Goal: Transaction & Acquisition: Book appointment/travel/reservation

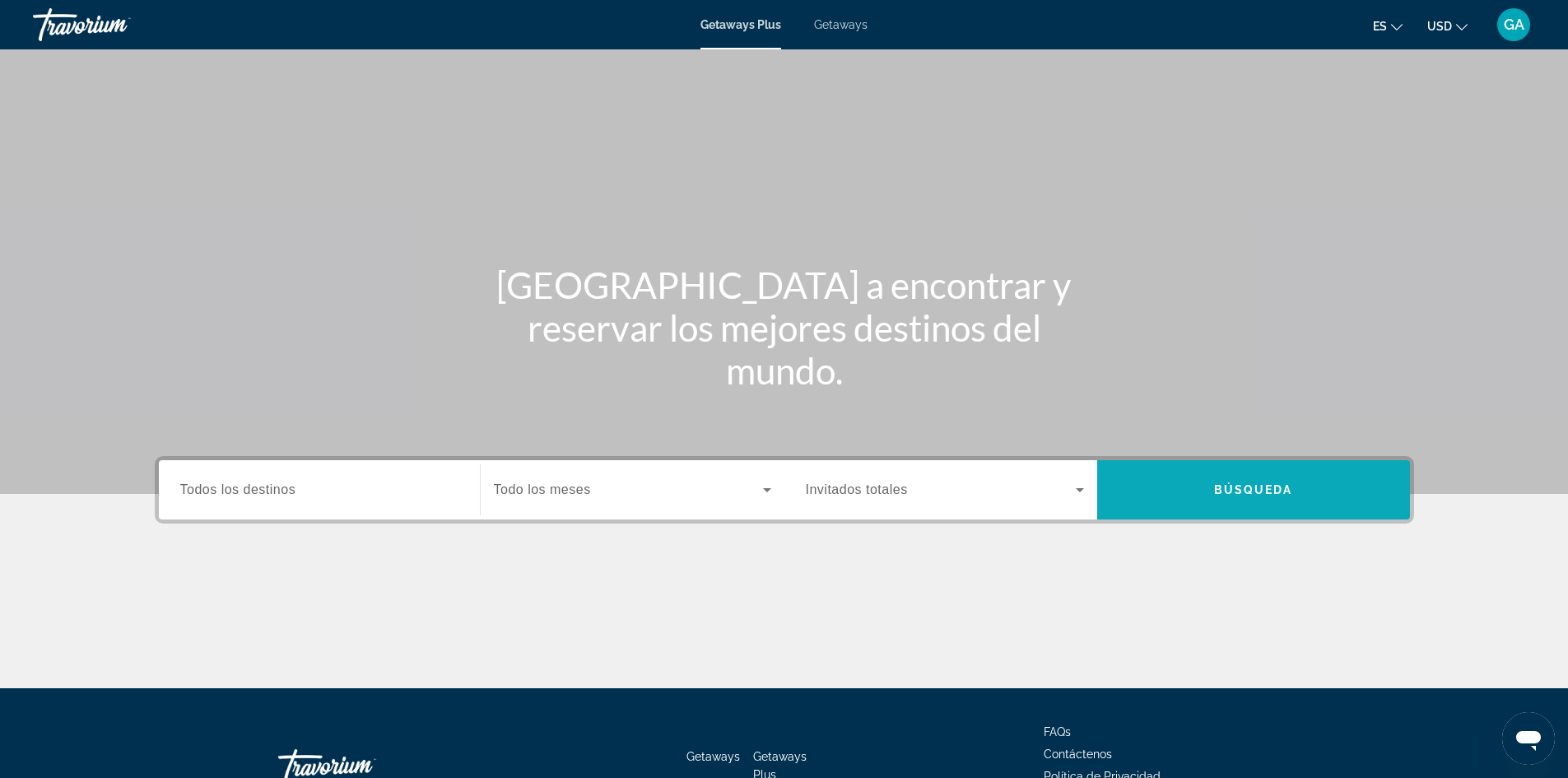
click at [1280, 484] on span "Búsqueda" at bounding box center [1254, 490] width 79 height 13
click at [1268, 484] on span "Búsqueda" at bounding box center [1254, 490] width 79 height 13
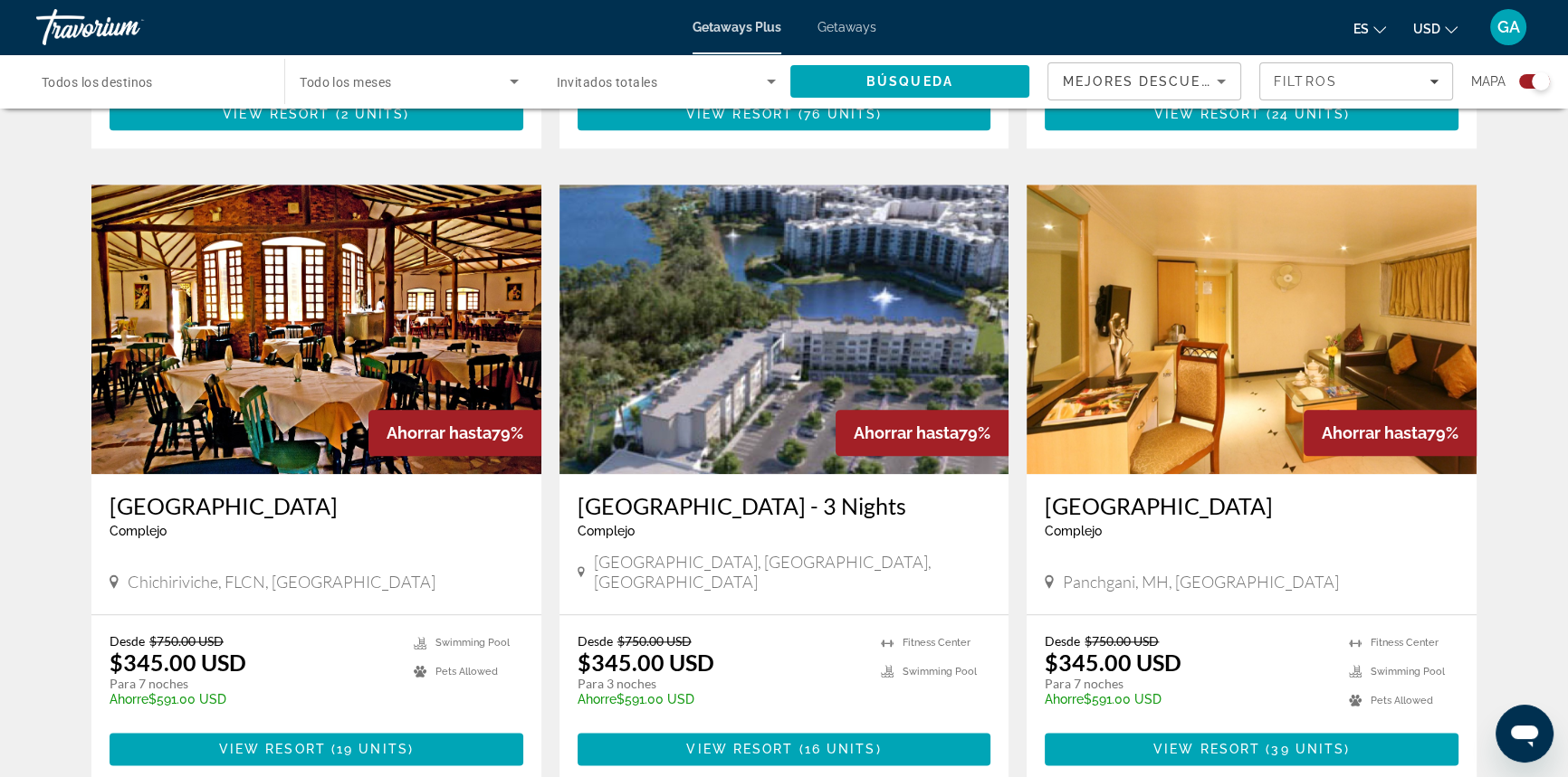
scroll to position [2562, 0]
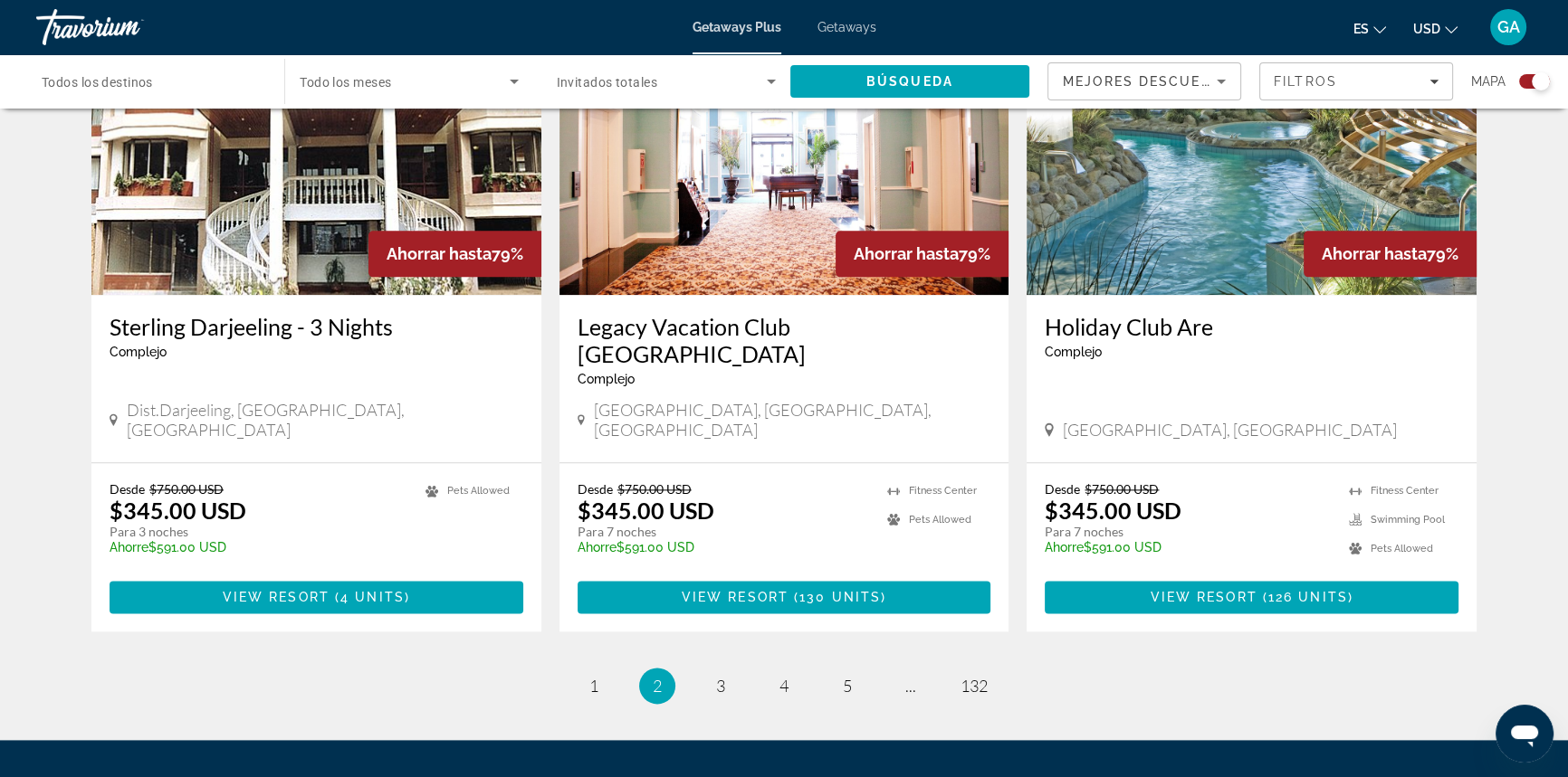
scroll to position [2715, 0]
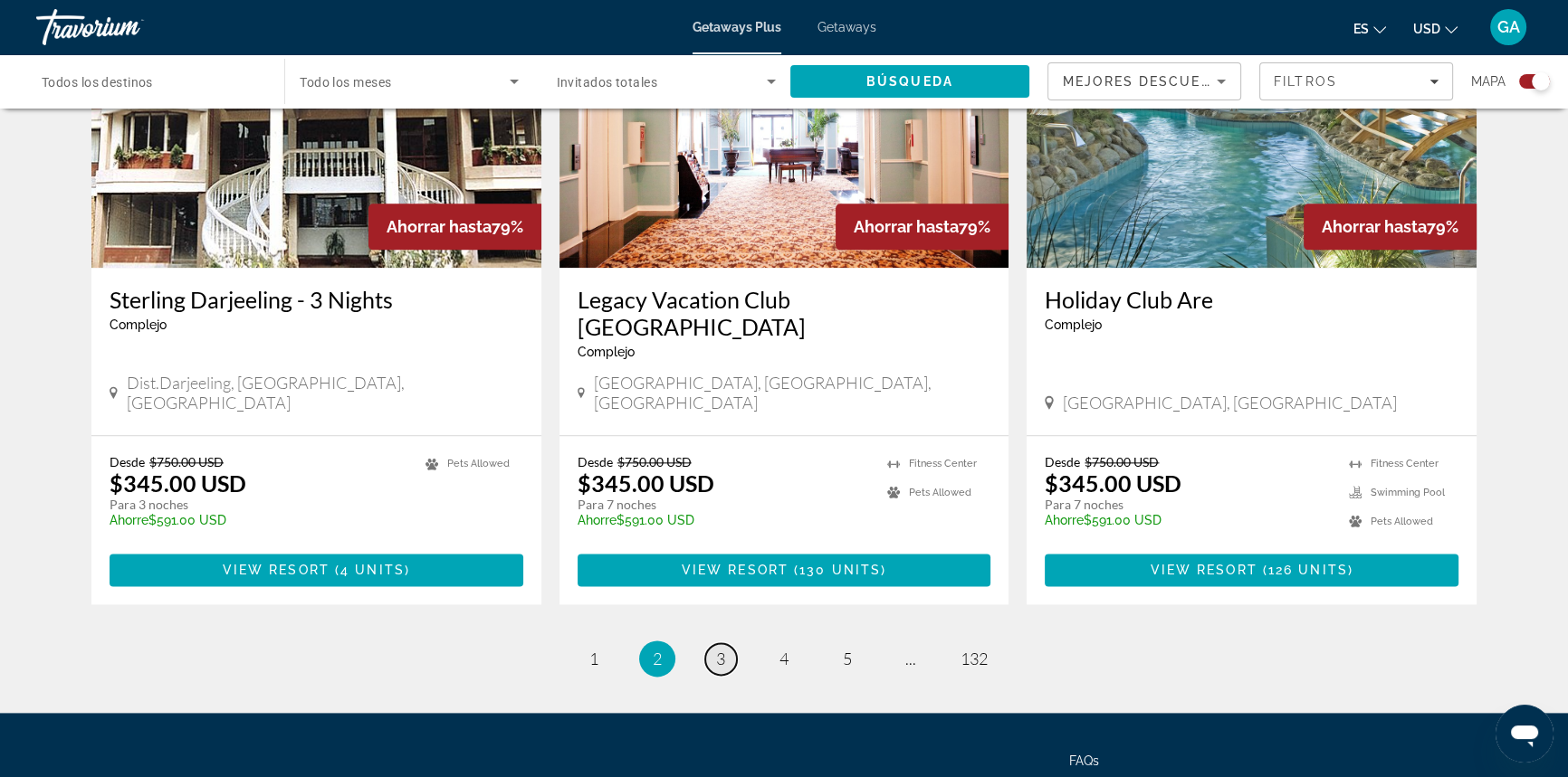
click at [714, 643] on link "page 3" at bounding box center [721, 659] width 32 height 32
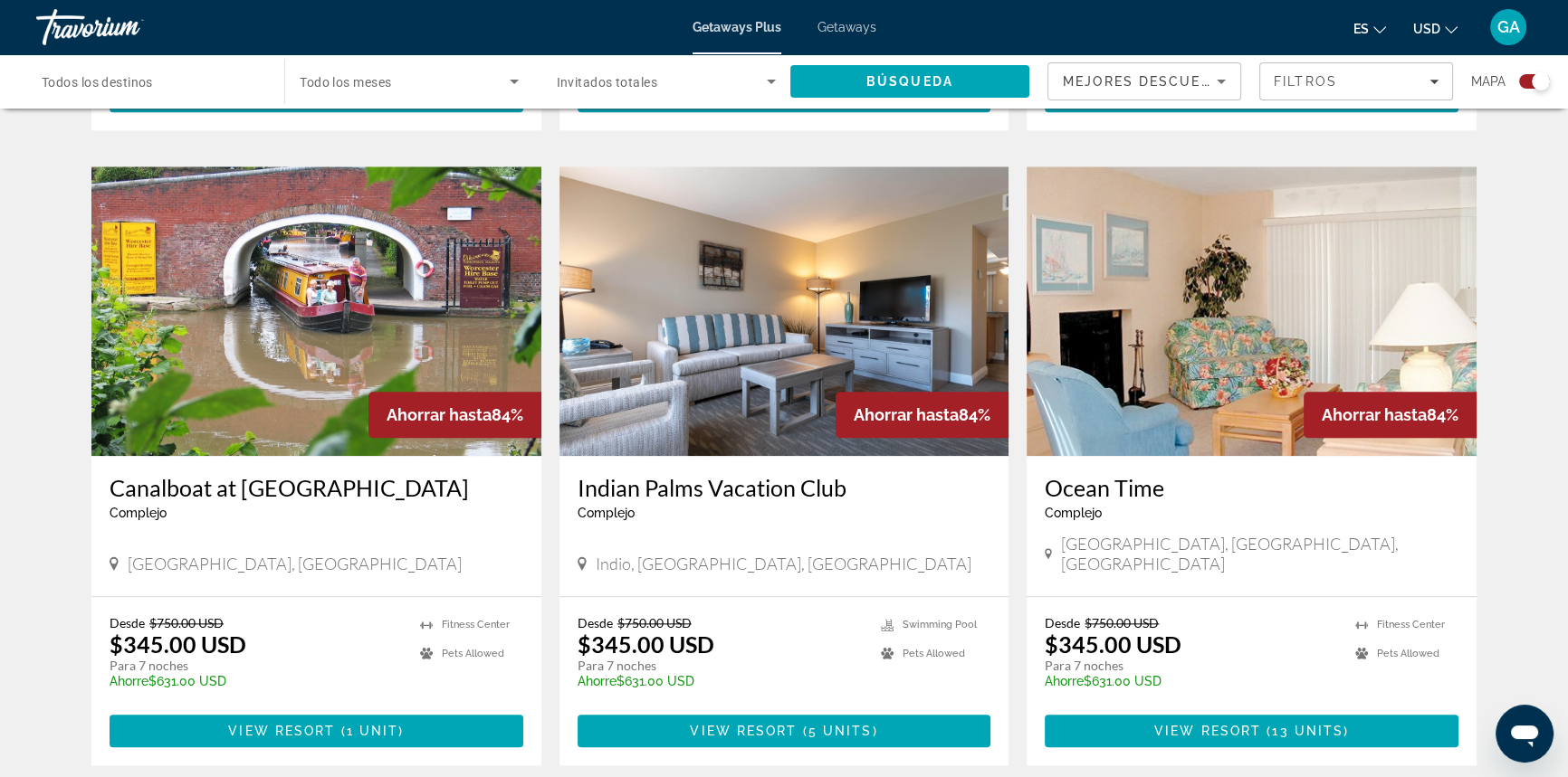
scroll to position [2498, 0]
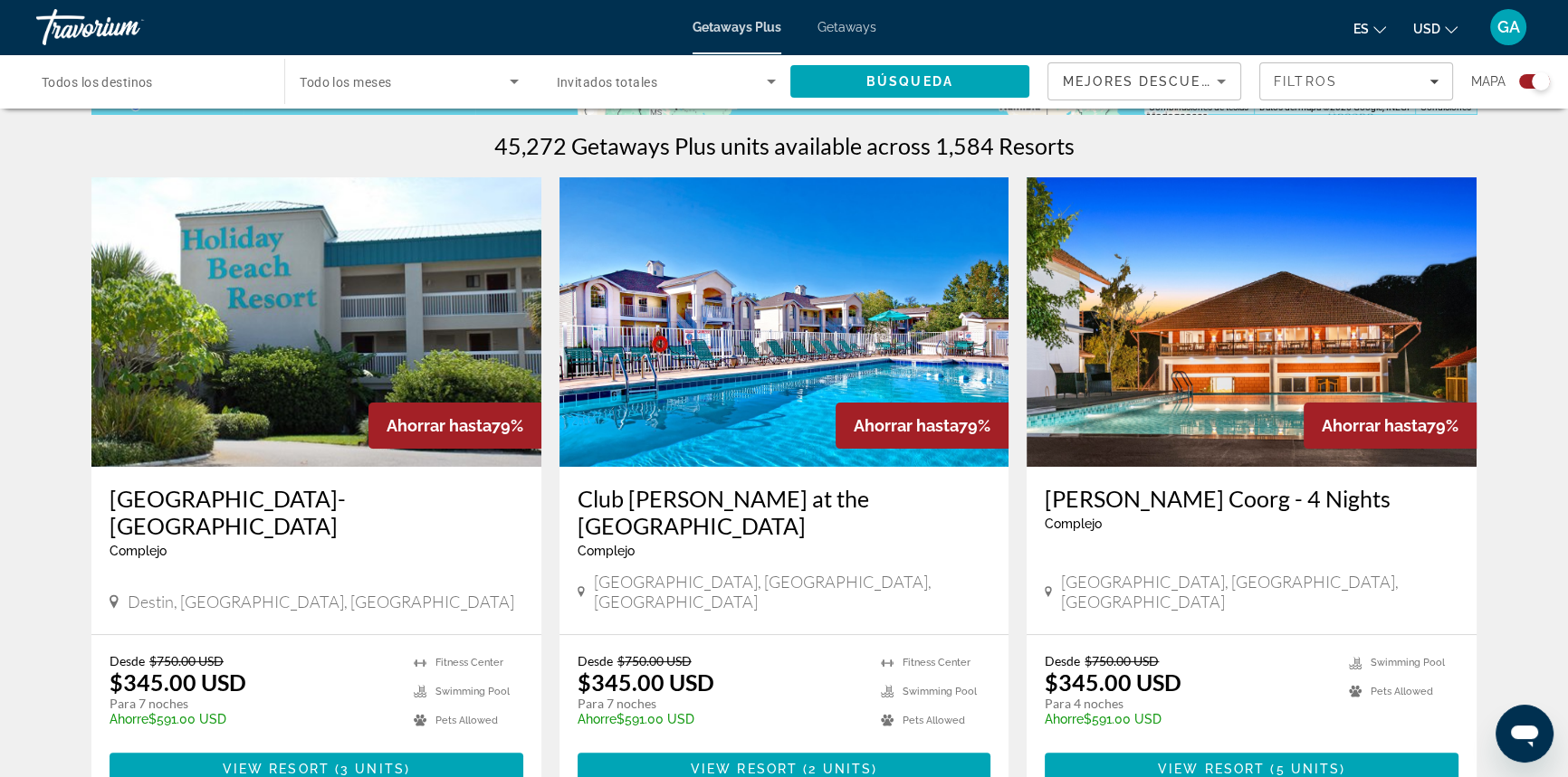
scroll to position [658, 0]
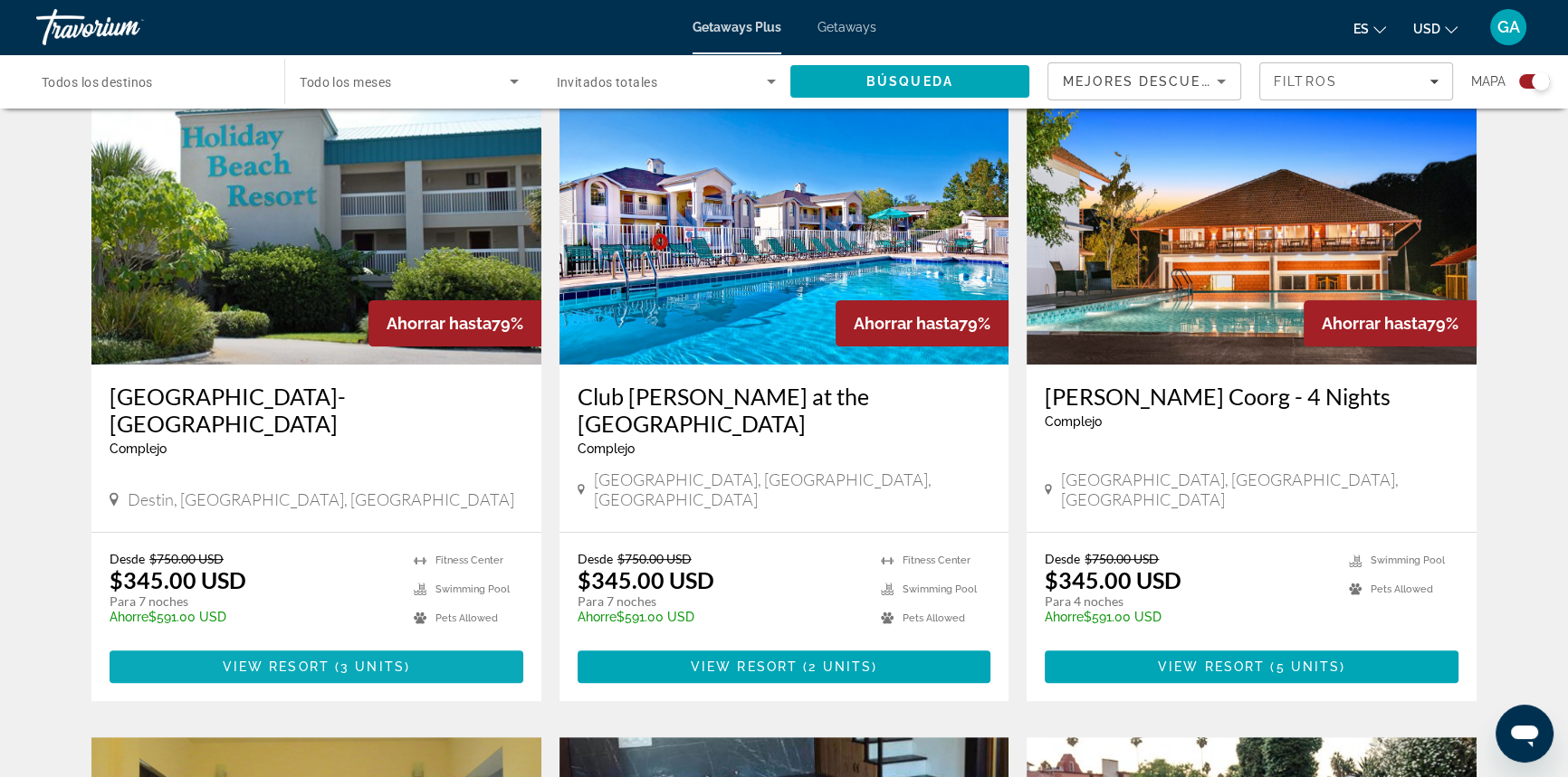
click at [313, 659] on span "View Resort" at bounding box center [277, 666] width 107 height 14
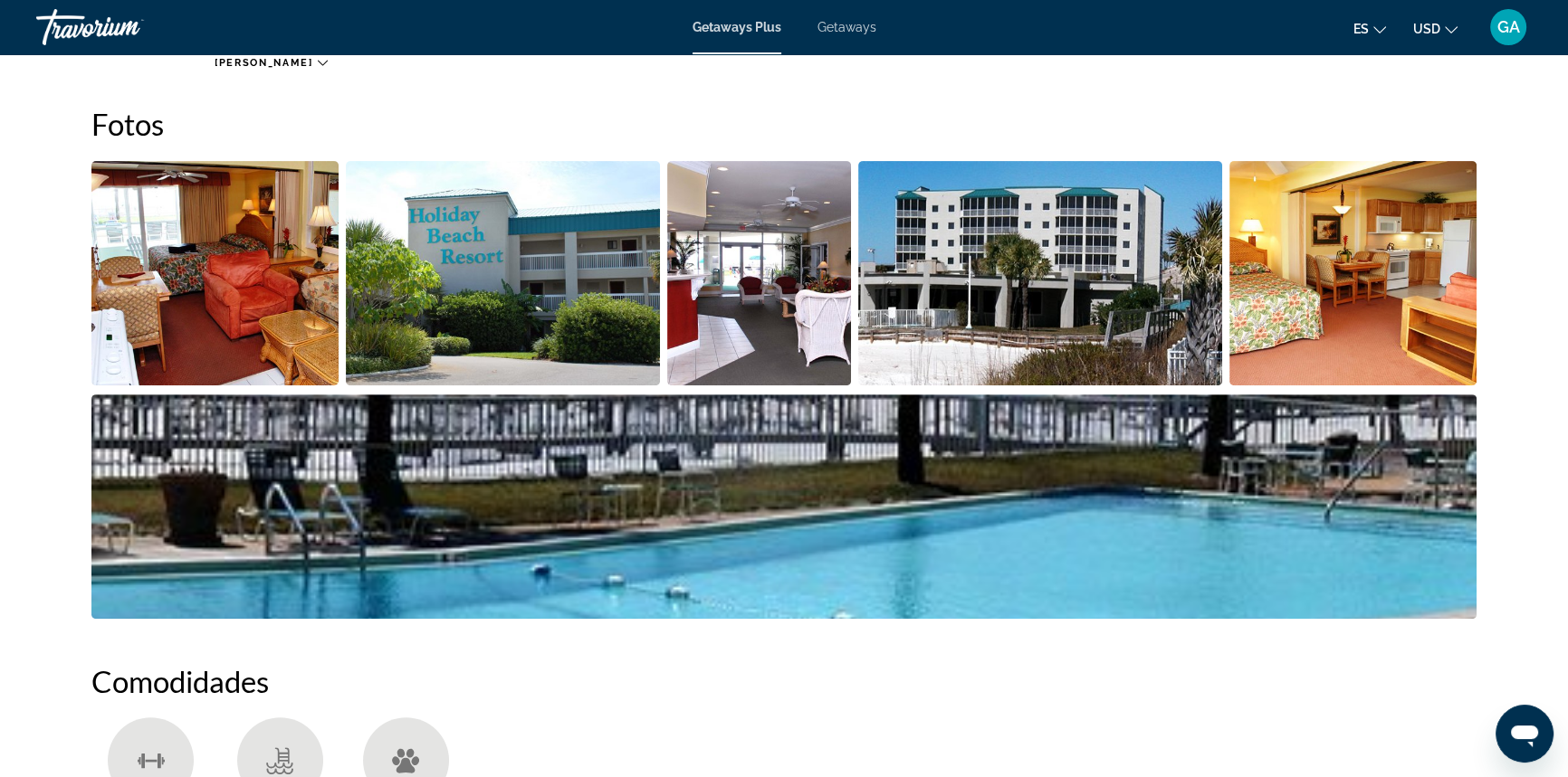
scroll to position [822, 0]
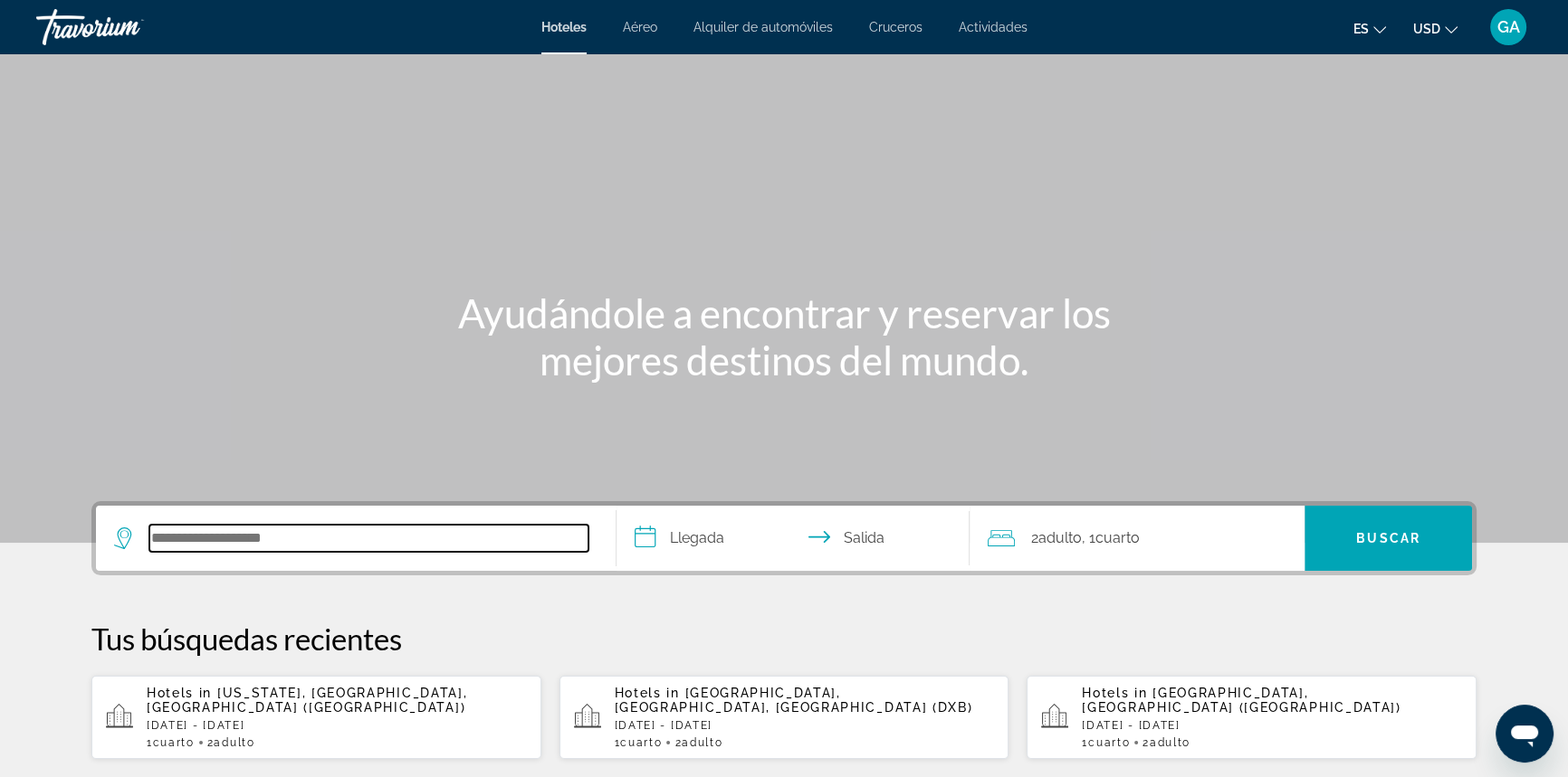
click at [234, 543] on input "Search hotel destination" at bounding box center [369, 538] width 440 height 27
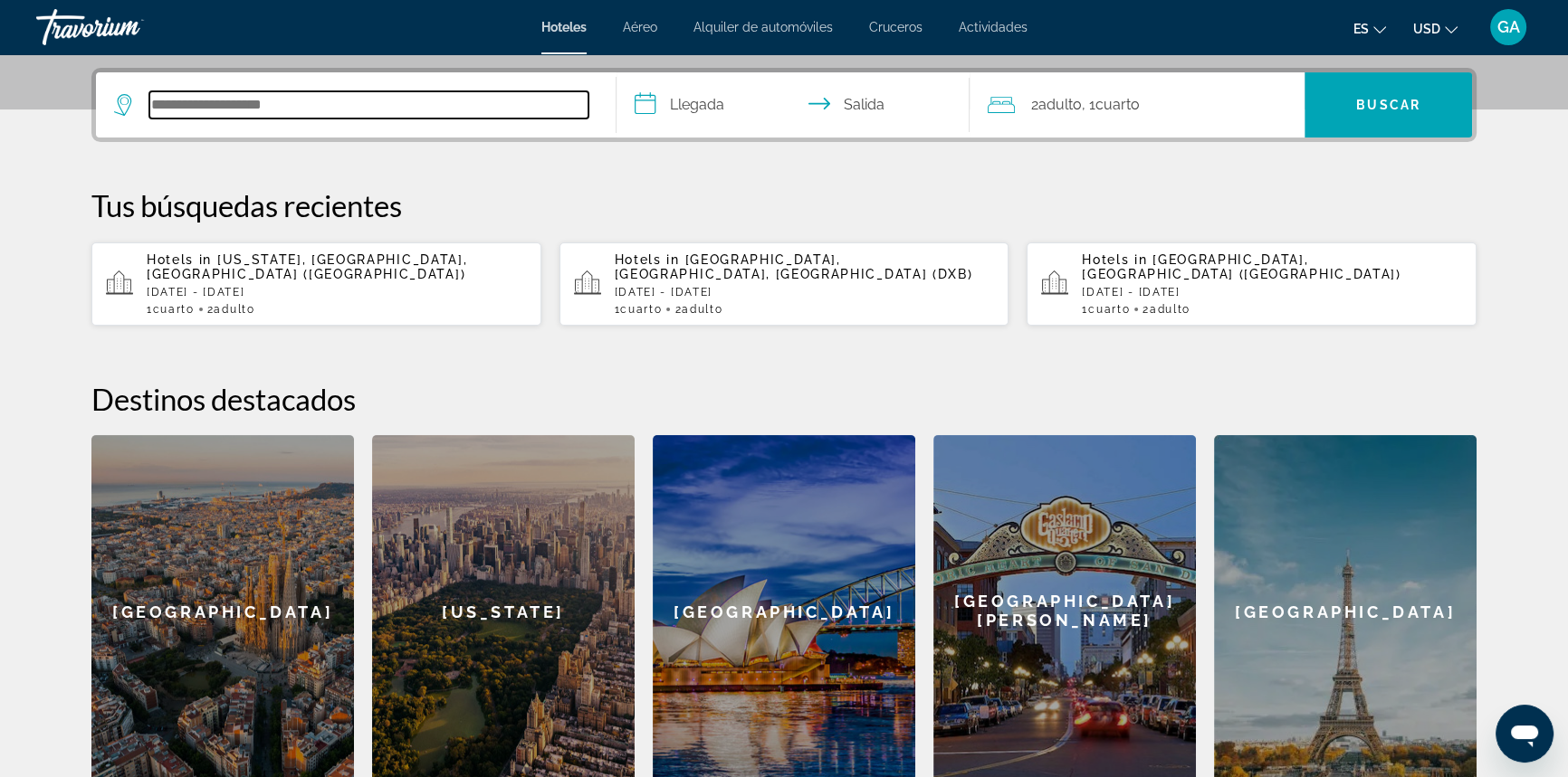
scroll to position [441, 0]
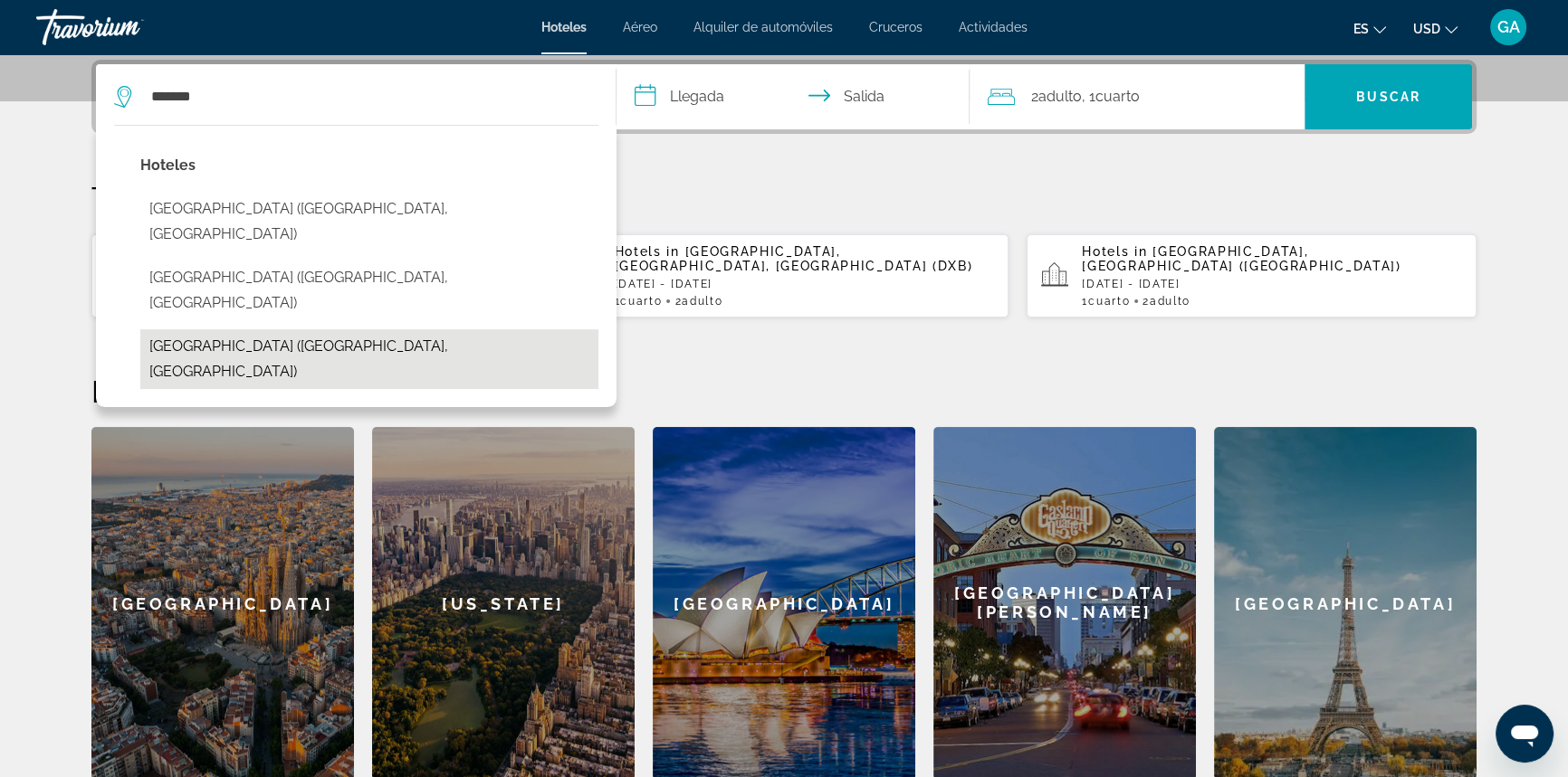
click at [203, 329] on button "[GEOGRAPHIC_DATA] ([GEOGRAPHIC_DATA], [GEOGRAPHIC_DATA])" at bounding box center [369, 358] width 458 height 59
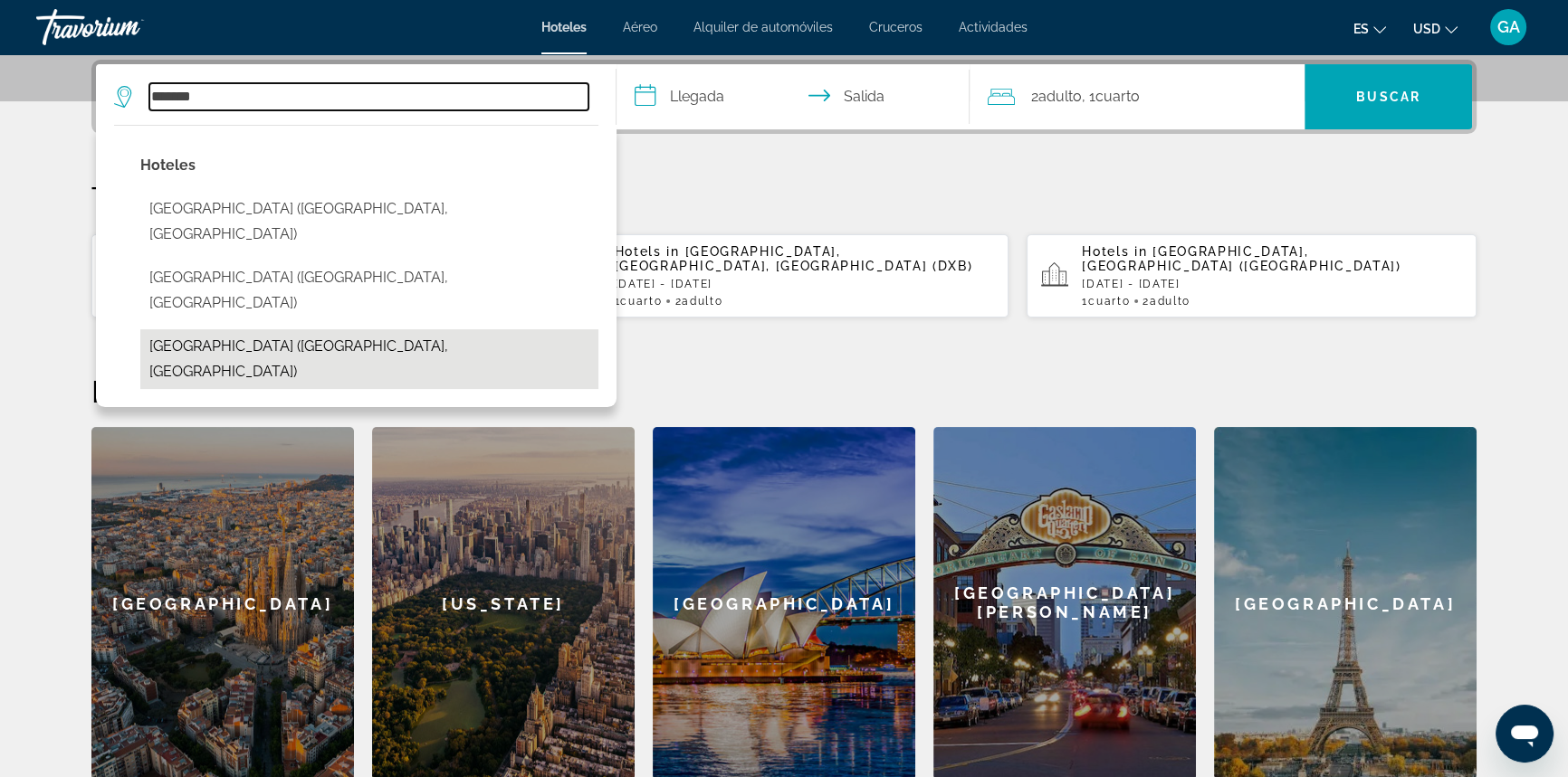
type input "**********"
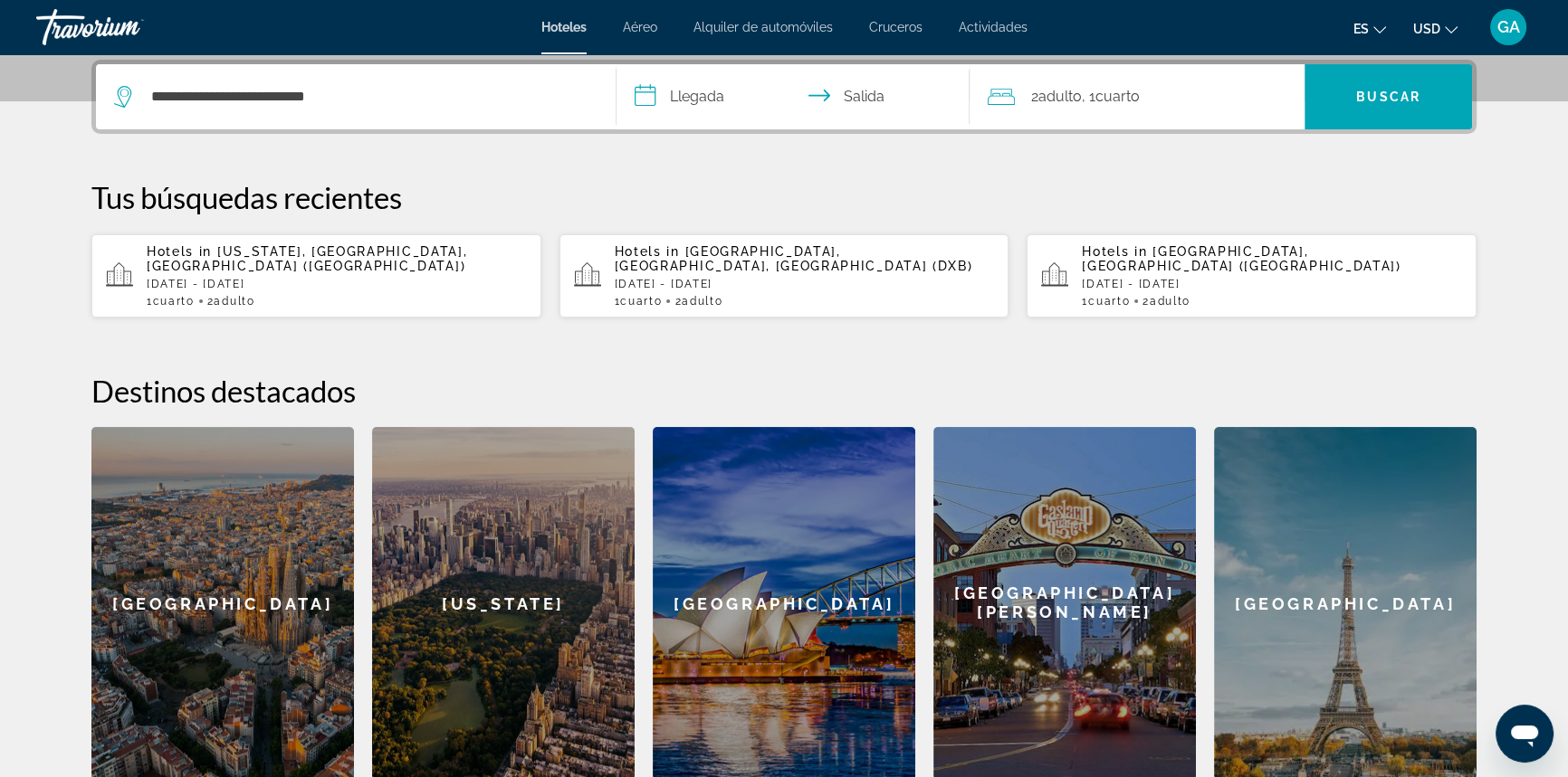
click at [680, 97] on input "**********" at bounding box center [796, 99] width 360 height 71
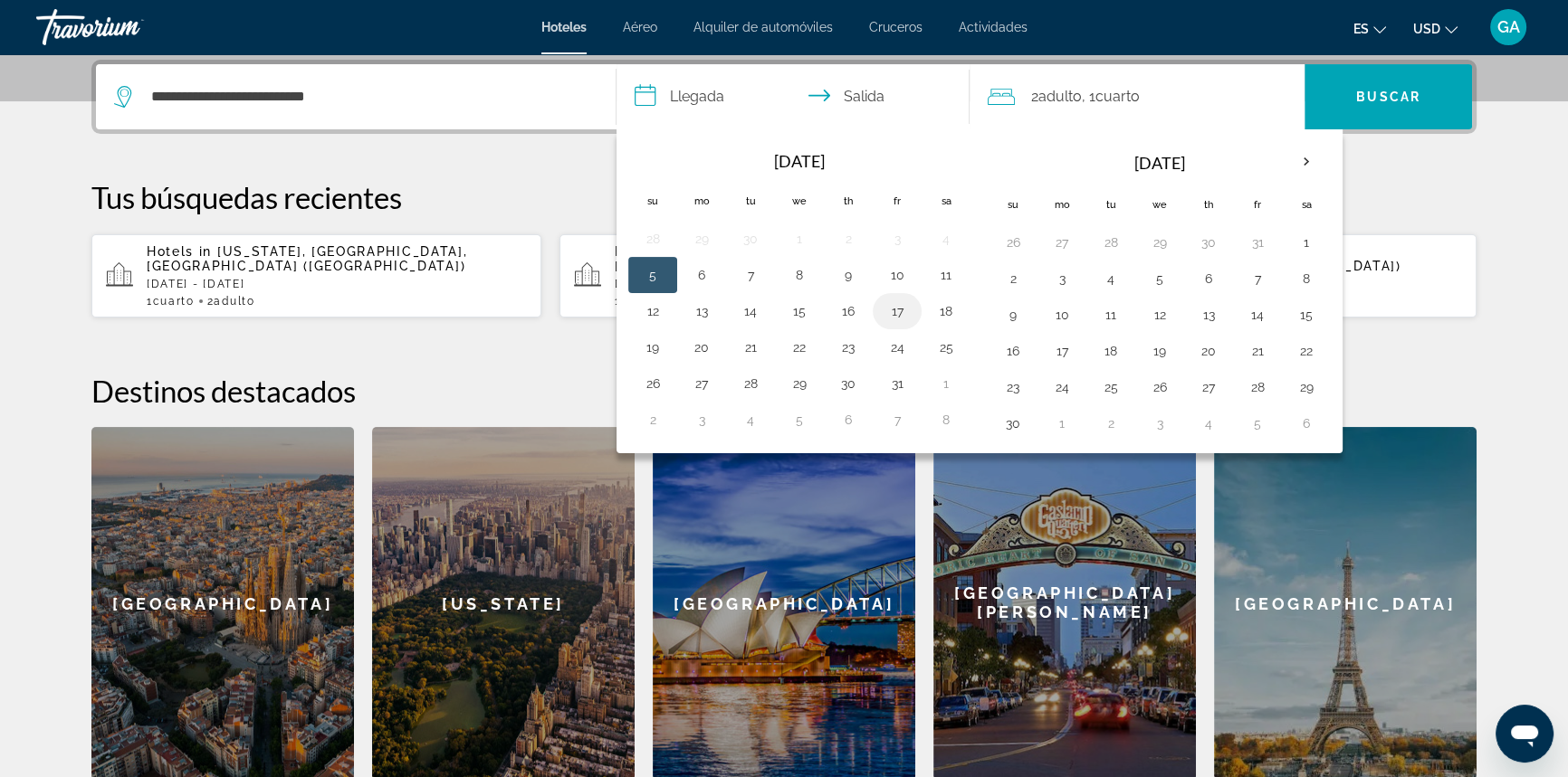
click at [901, 304] on button "17" at bounding box center [897, 310] width 29 height 25
click at [665, 348] on button "19" at bounding box center [652, 347] width 29 height 25
type input "**********"
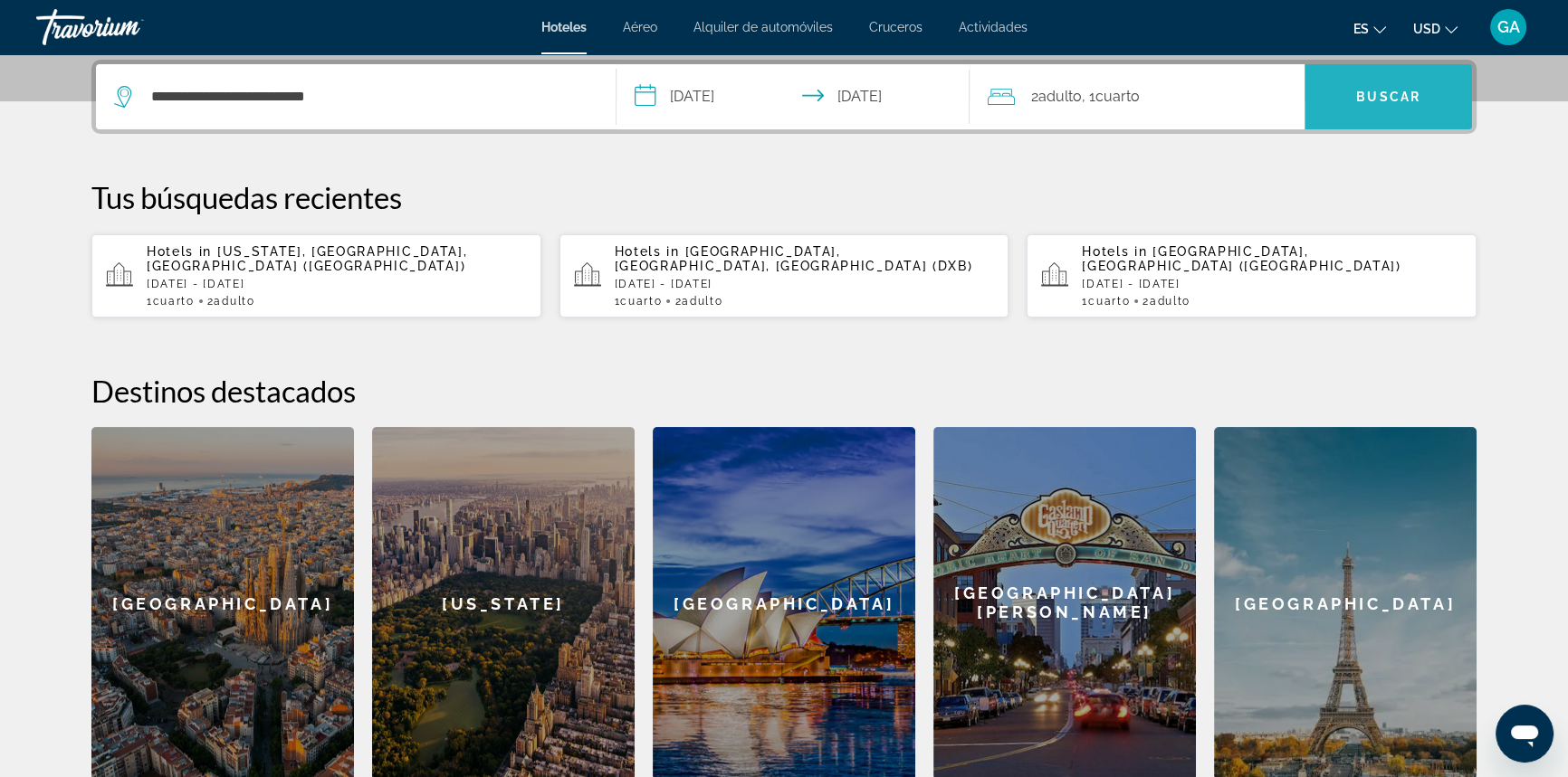
click at [1375, 89] on span "Buscar" at bounding box center [1388, 96] width 64 height 14
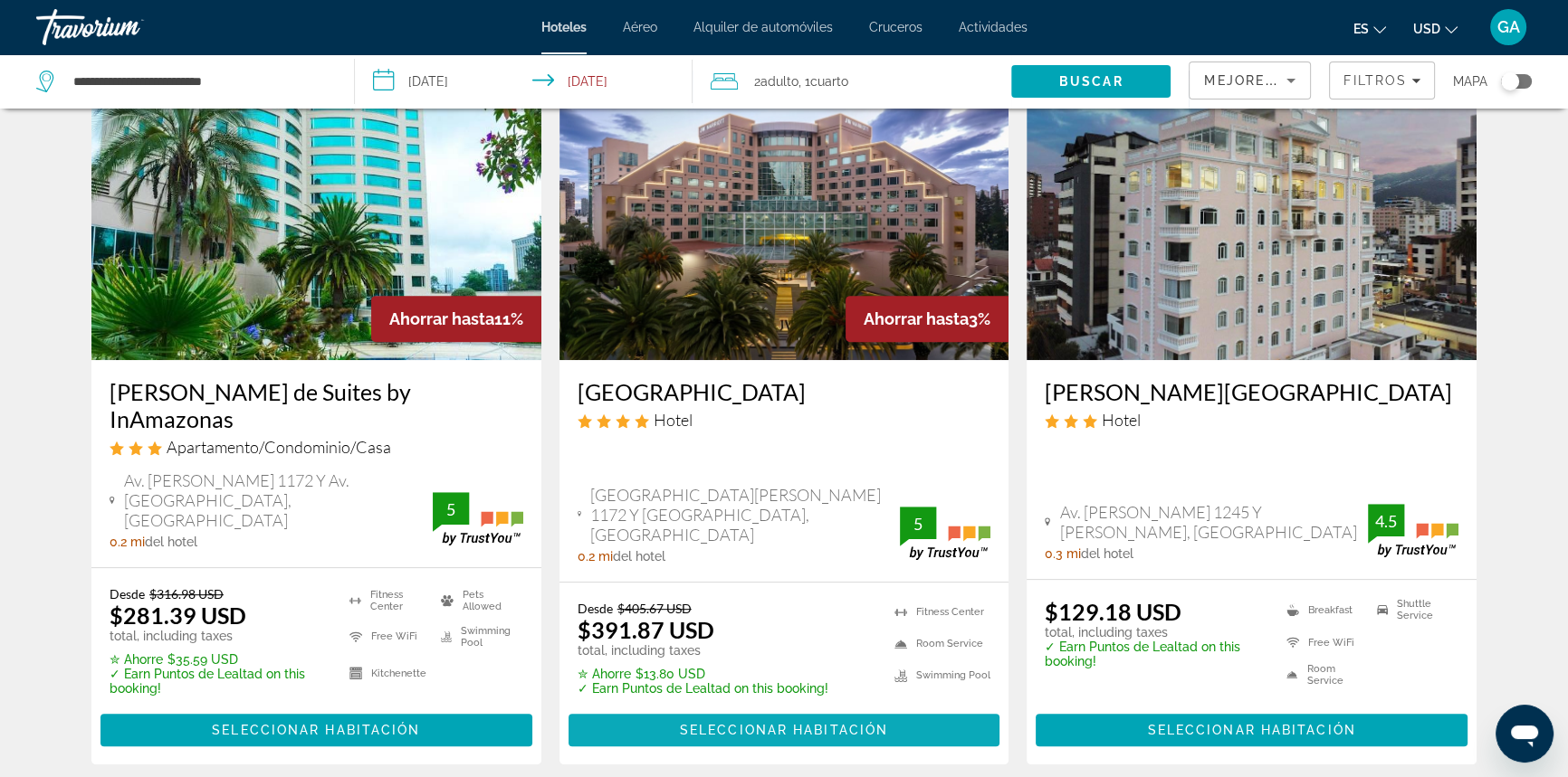
scroll to position [822, 0]
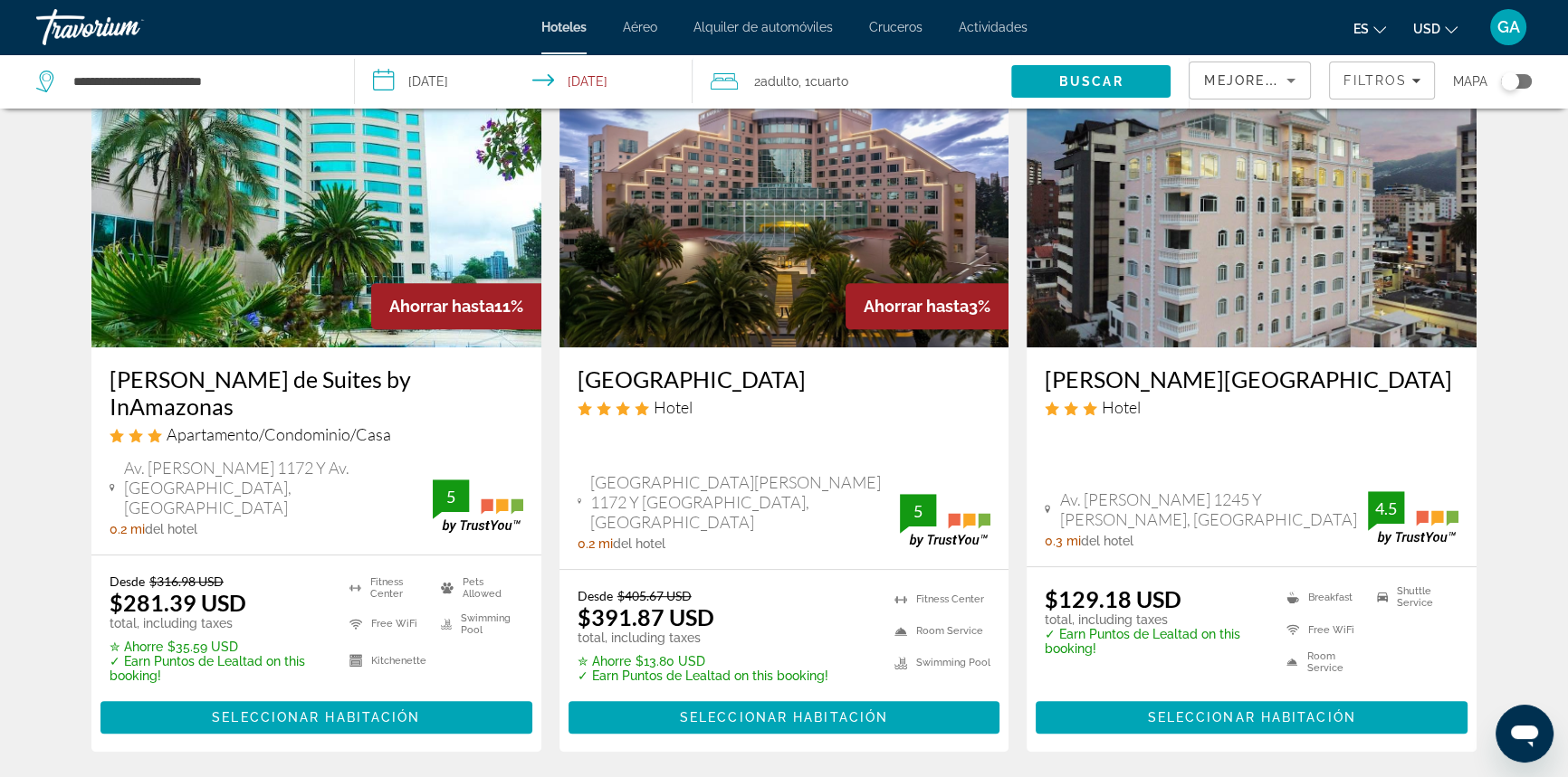
click at [856, 710] on span "Seleccionar habitación" at bounding box center [783, 717] width 208 height 14
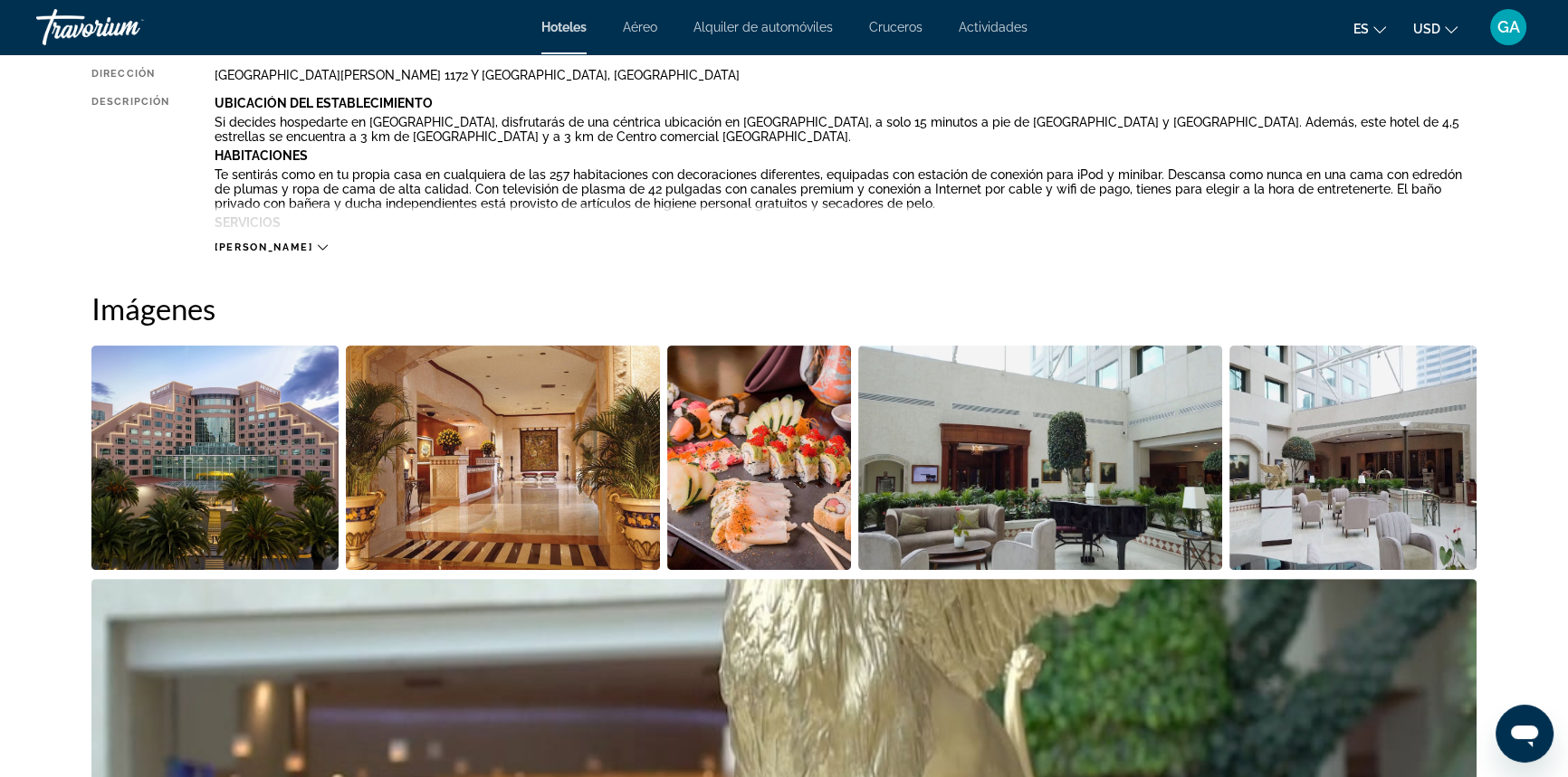
scroll to position [740, 0]
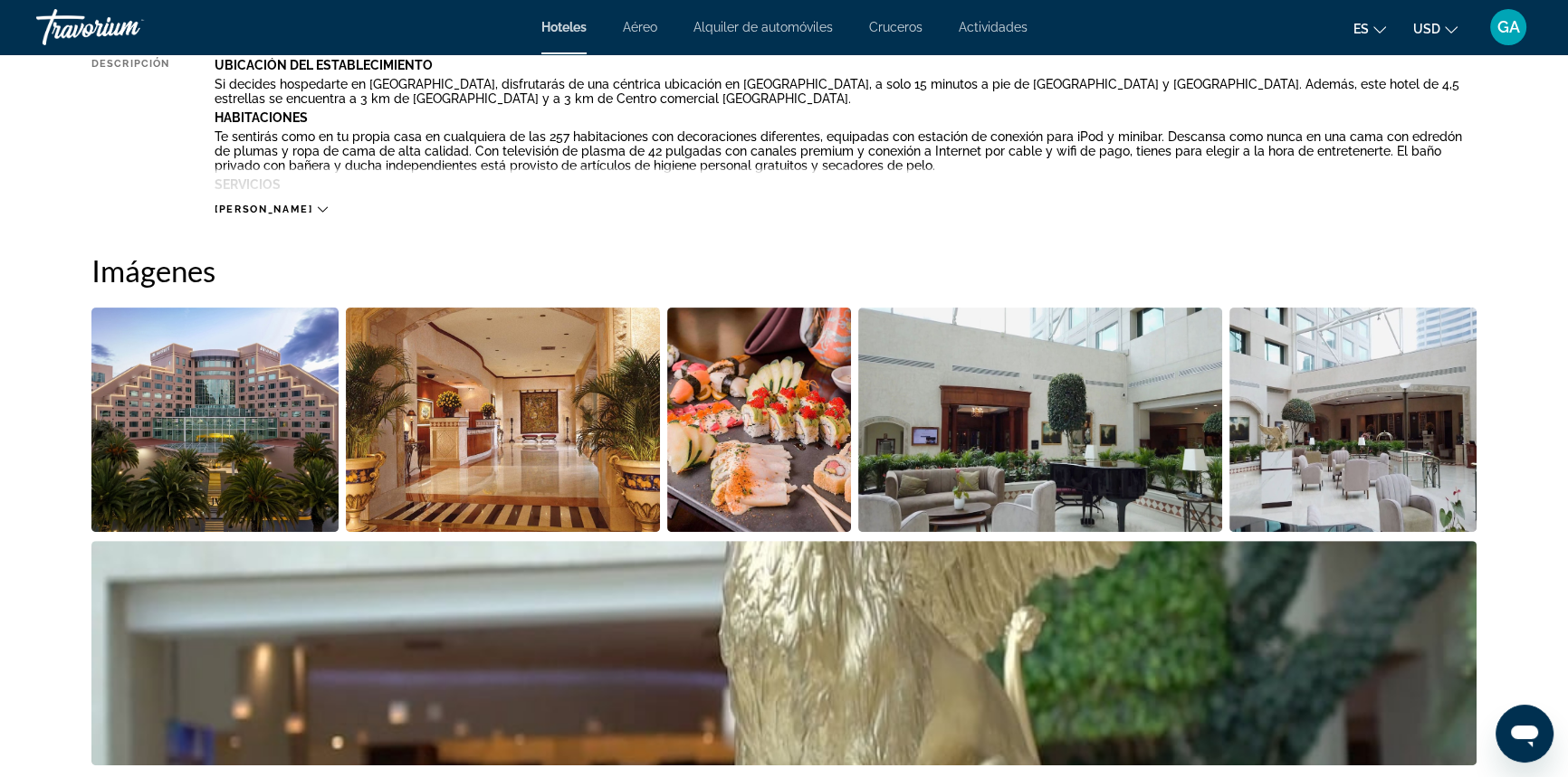
click at [272, 410] on img "Open full-screen image slider" at bounding box center [215, 420] width 248 height 225
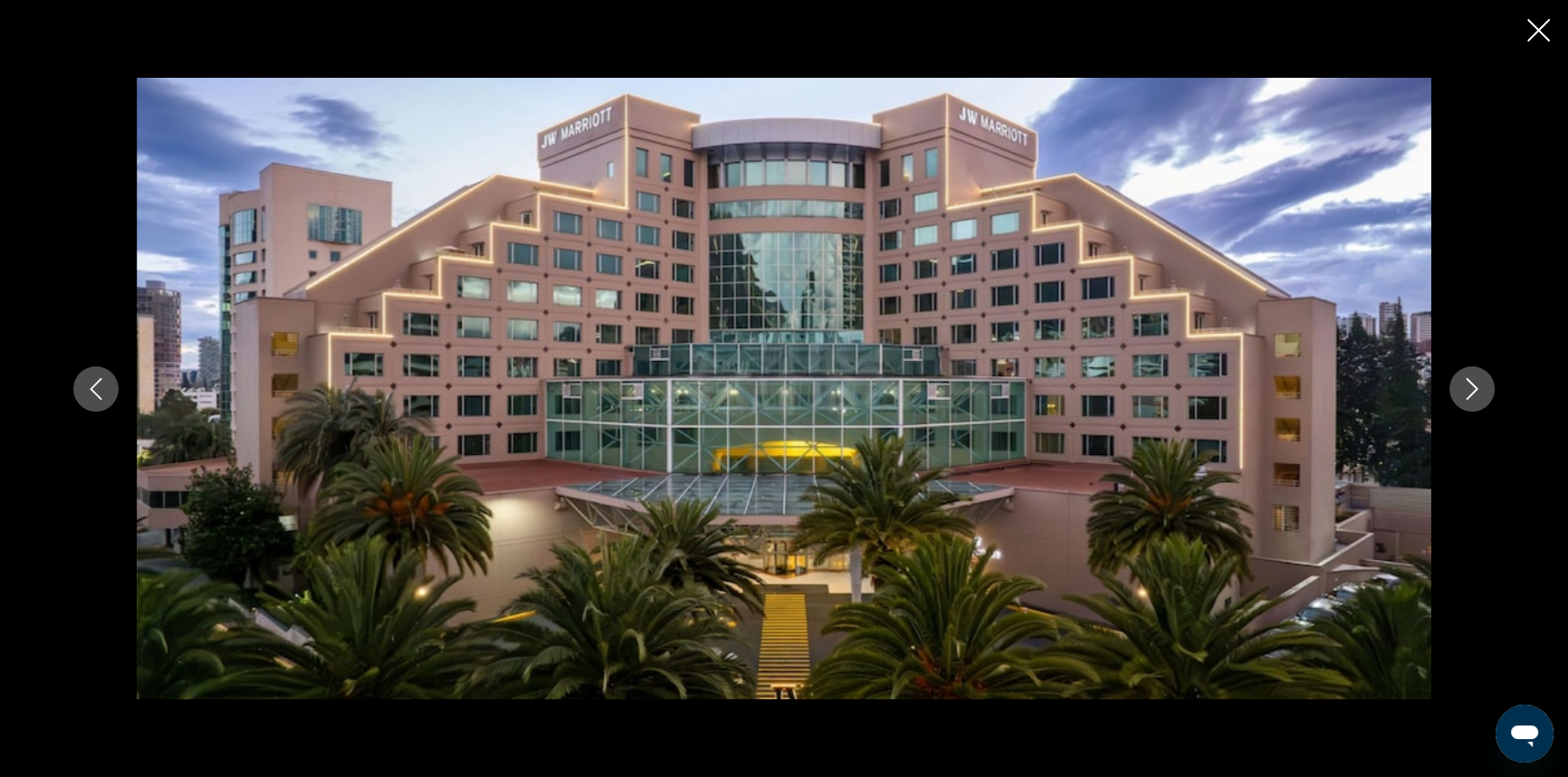
click at [1469, 382] on icon "Next image" at bounding box center [1472, 388] width 12 height 22
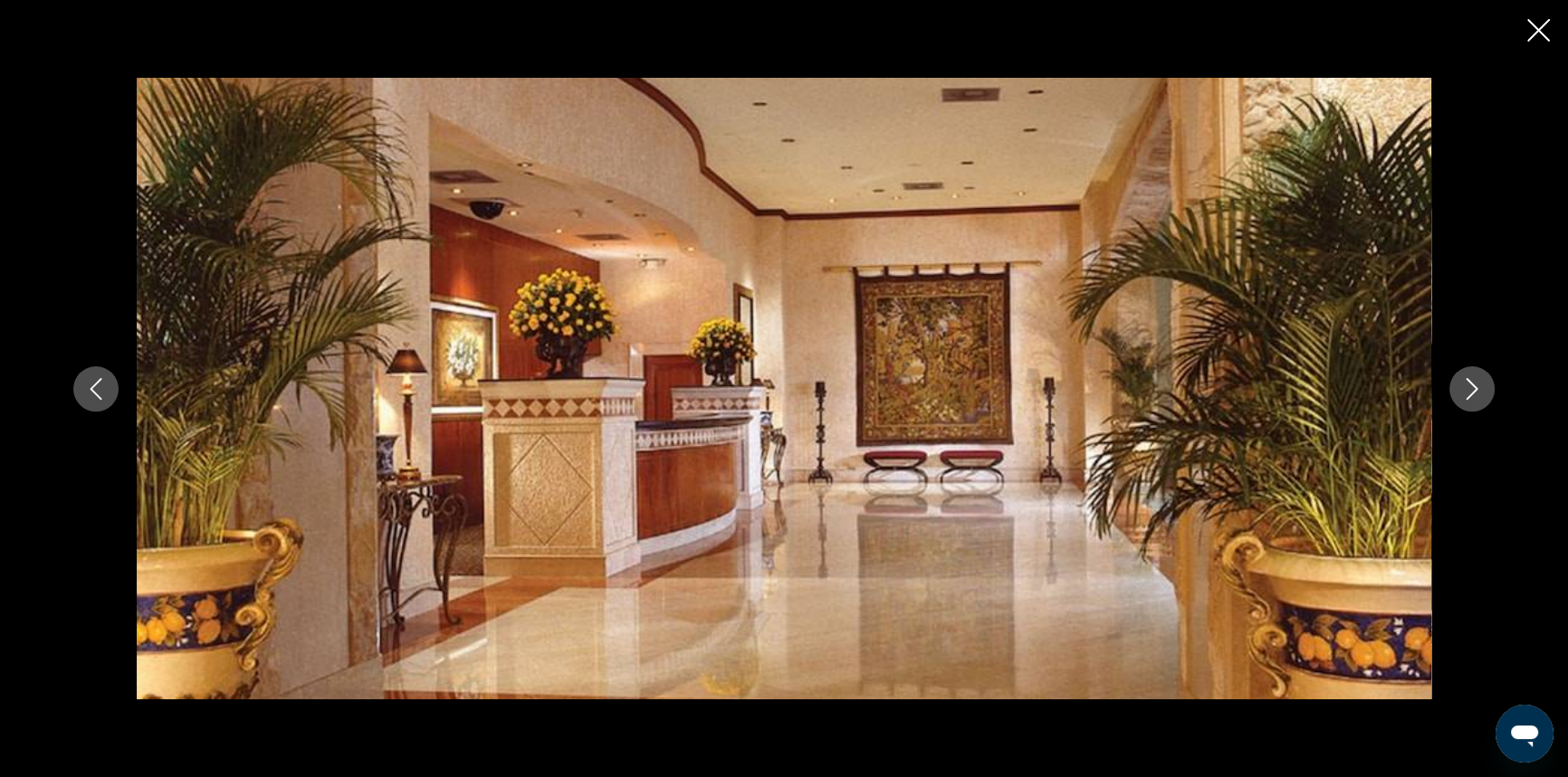
click at [1469, 382] on icon "Next image" at bounding box center [1472, 388] width 12 height 22
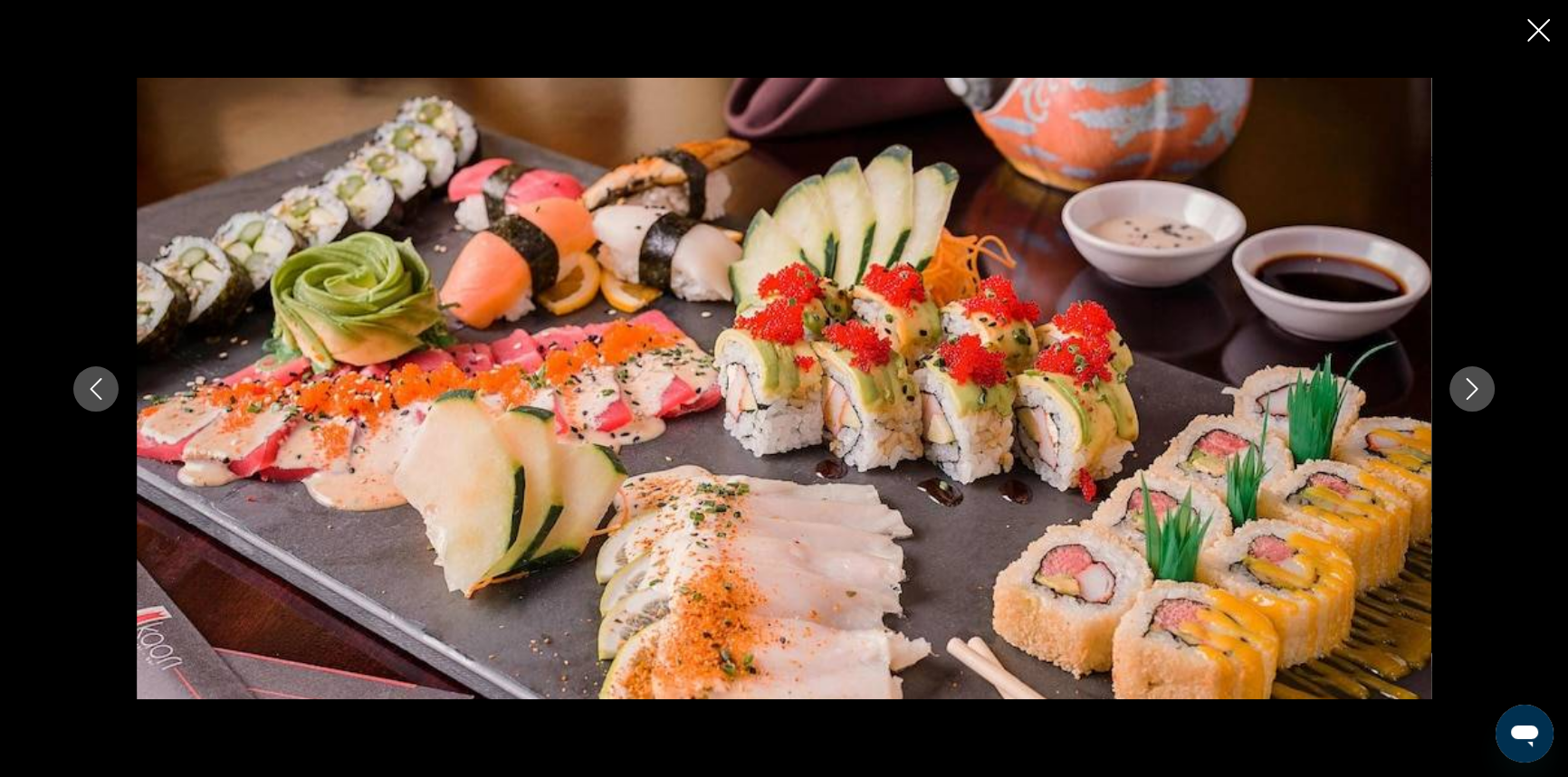
click at [1468, 383] on icon "Next image" at bounding box center [1471, 388] width 22 height 22
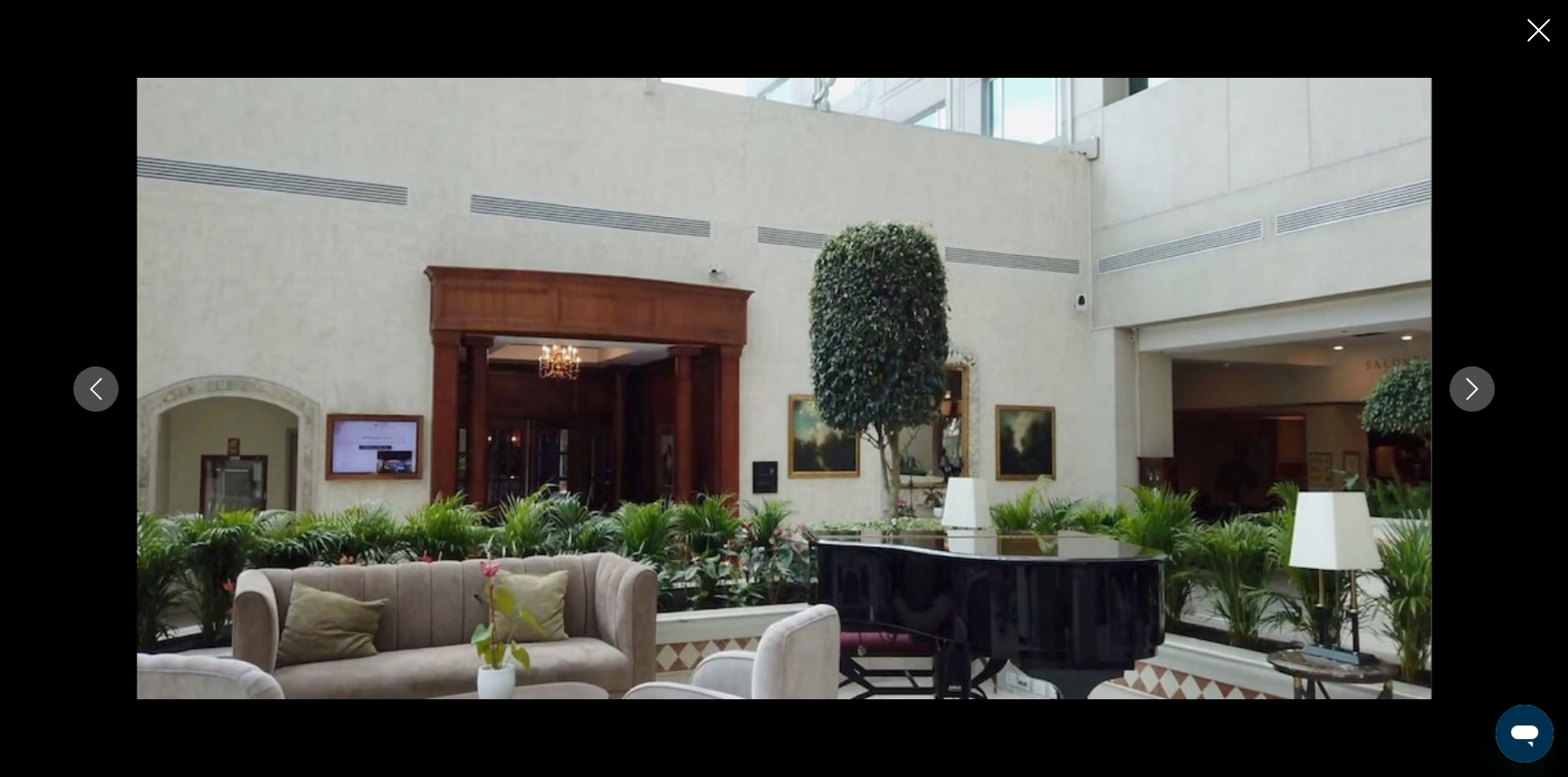
click at [1468, 383] on icon "Next image" at bounding box center [1471, 388] width 22 height 22
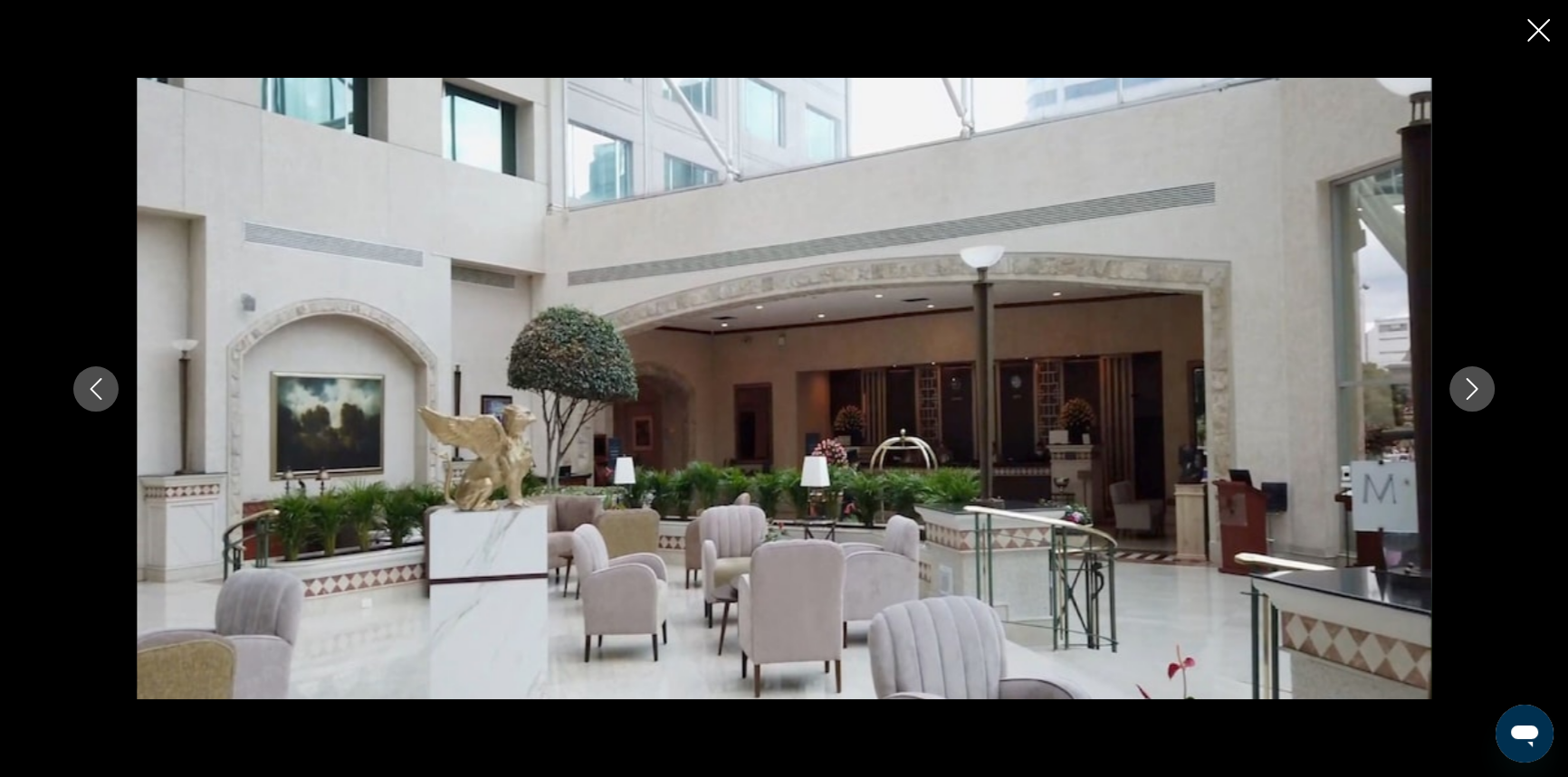
click at [1468, 383] on icon "Next image" at bounding box center [1471, 388] width 22 height 22
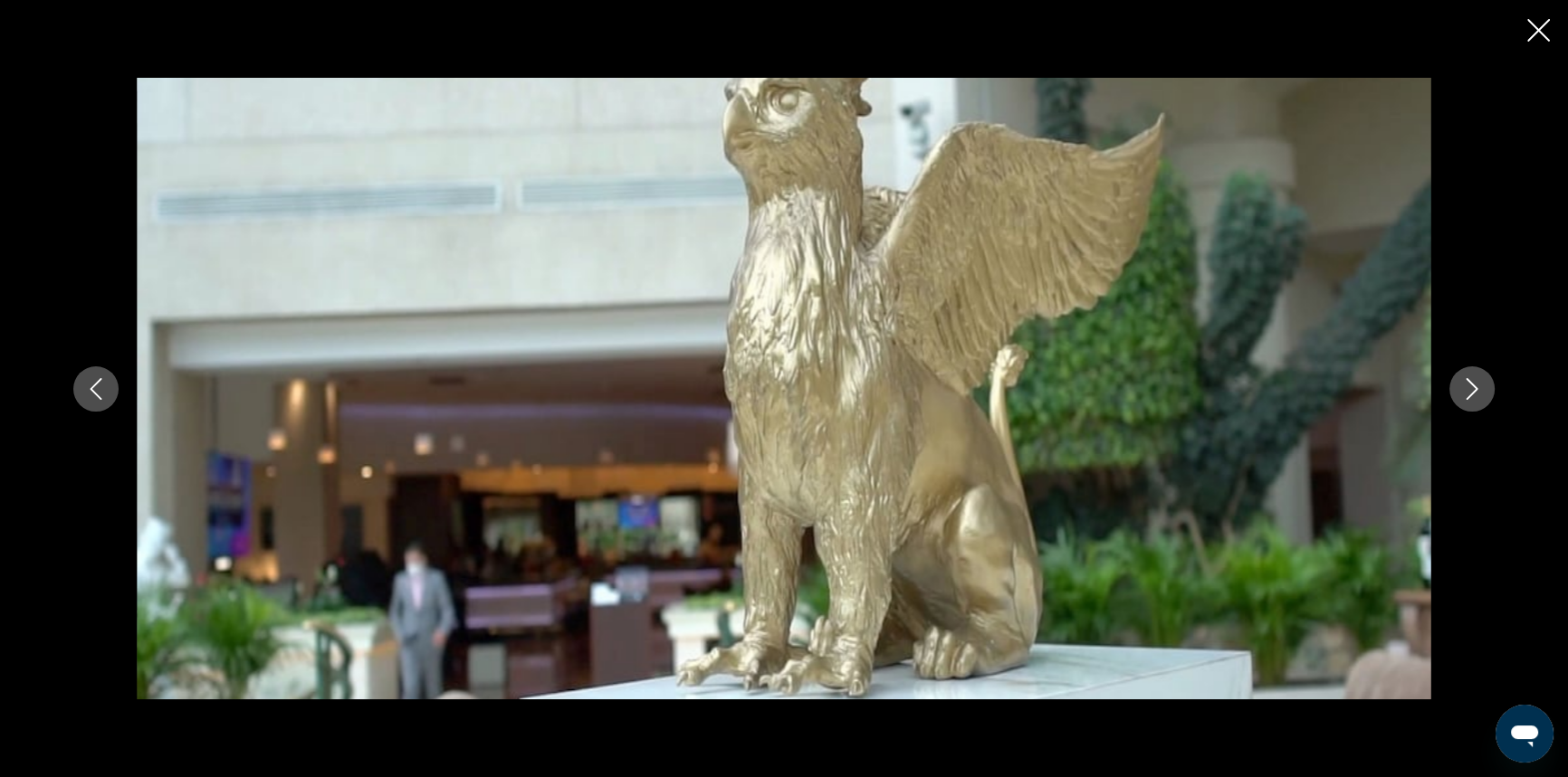
click at [1468, 383] on icon "Next image" at bounding box center [1471, 388] width 22 height 22
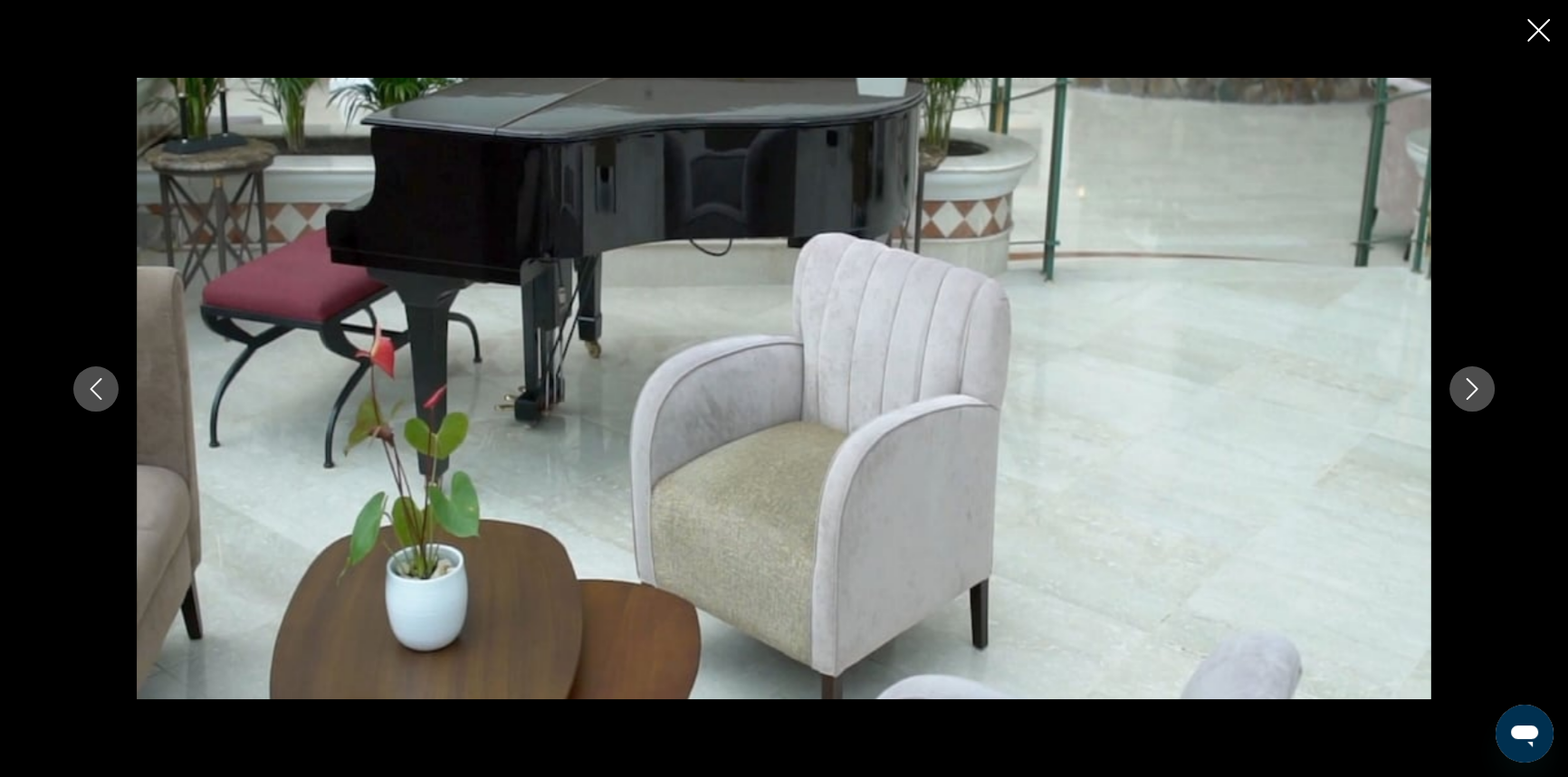
click at [1468, 383] on icon "Next image" at bounding box center [1471, 388] width 22 height 22
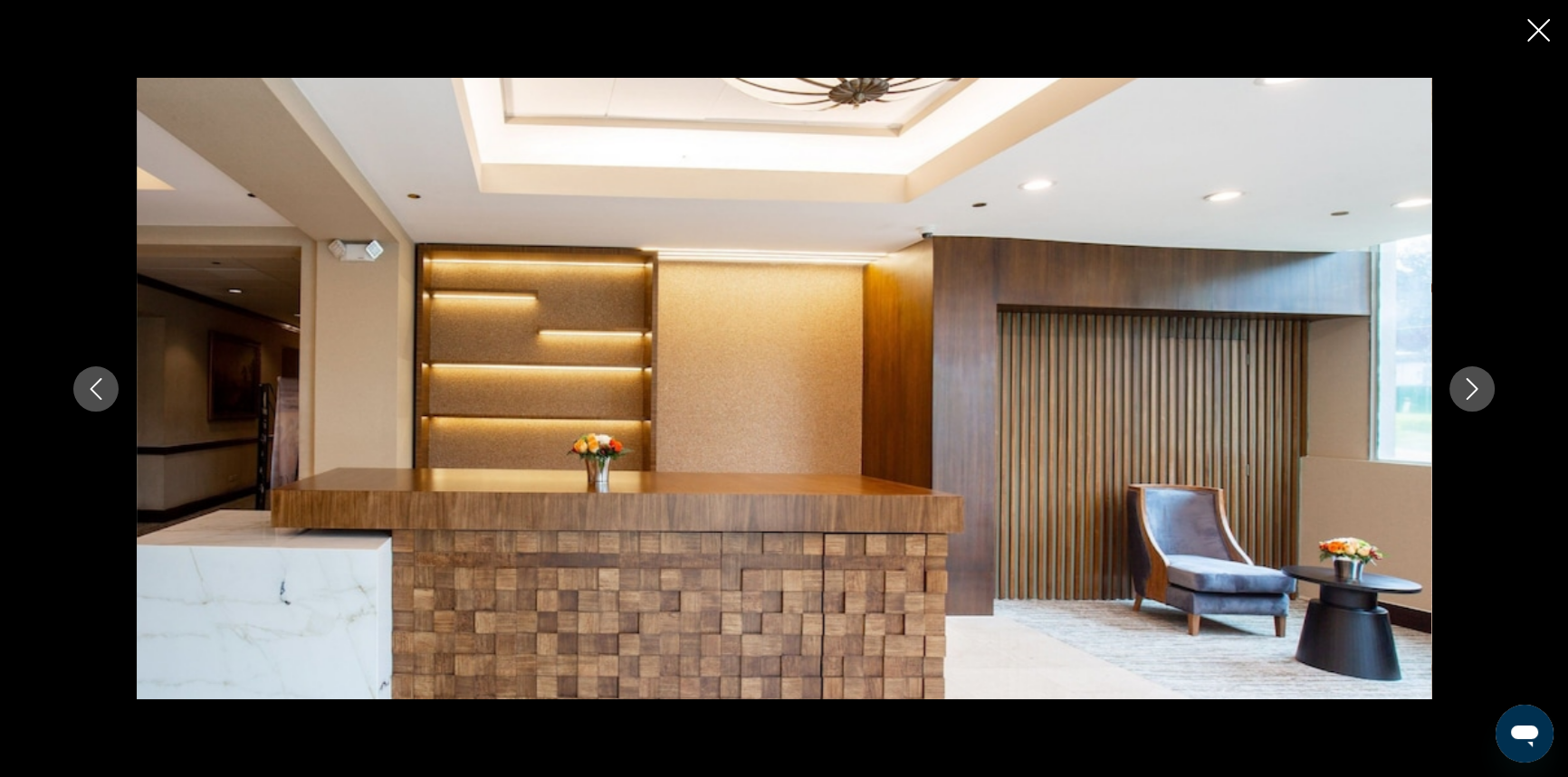
click at [1468, 383] on icon "Next image" at bounding box center [1471, 388] width 22 height 22
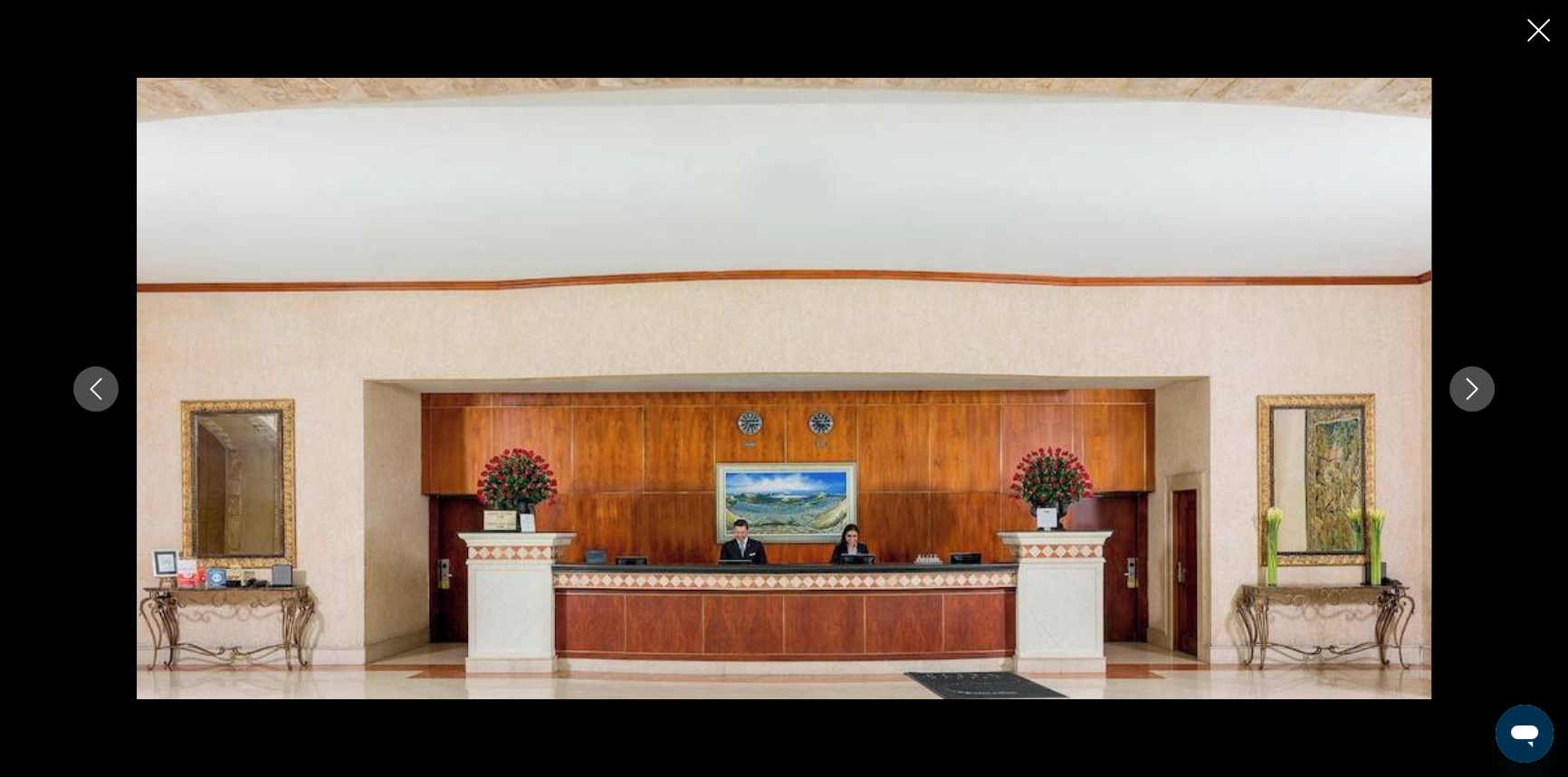
click at [1468, 383] on icon "Next image" at bounding box center [1471, 388] width 22 height 22
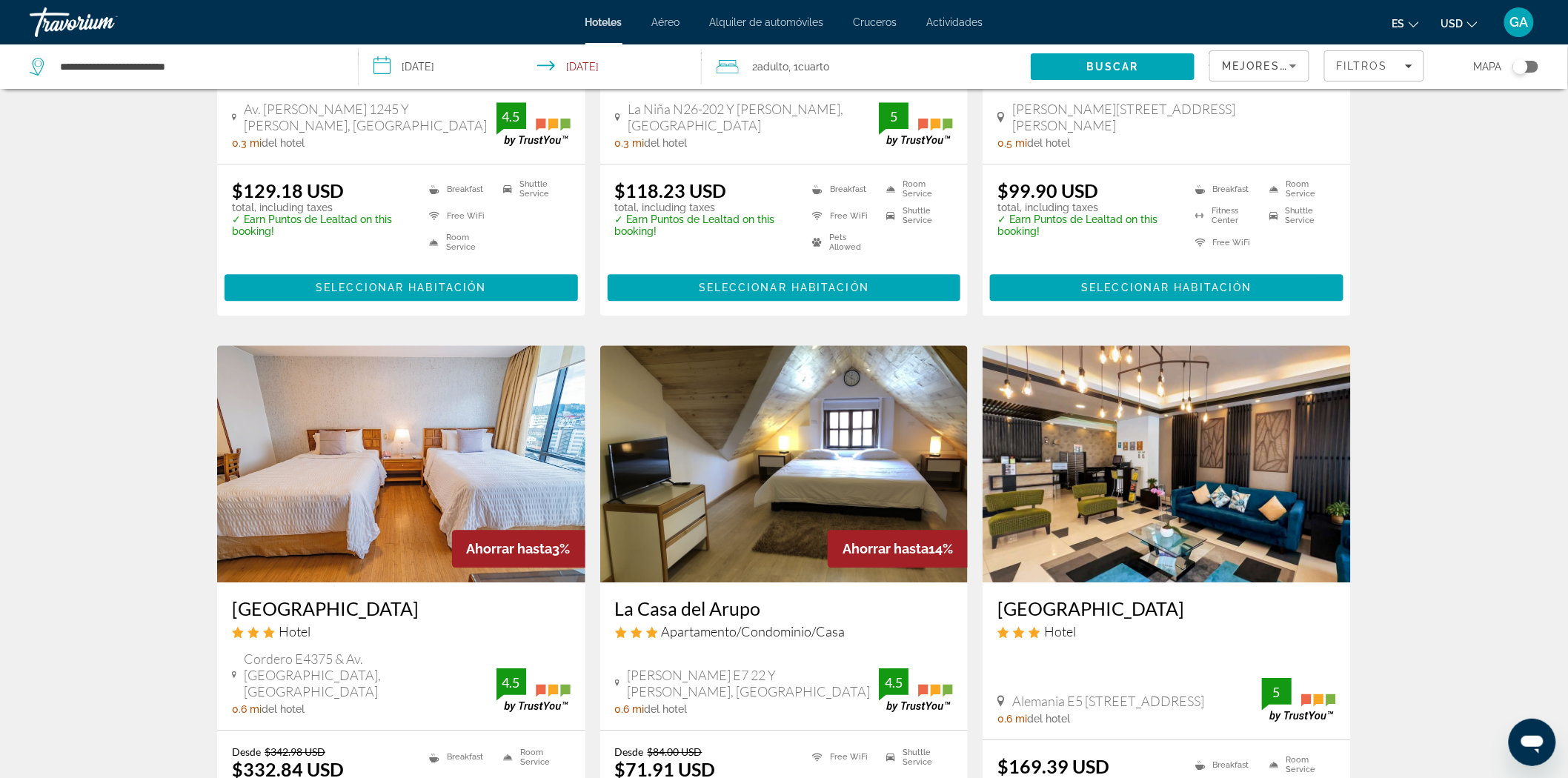
scroll to position [1584, 0]
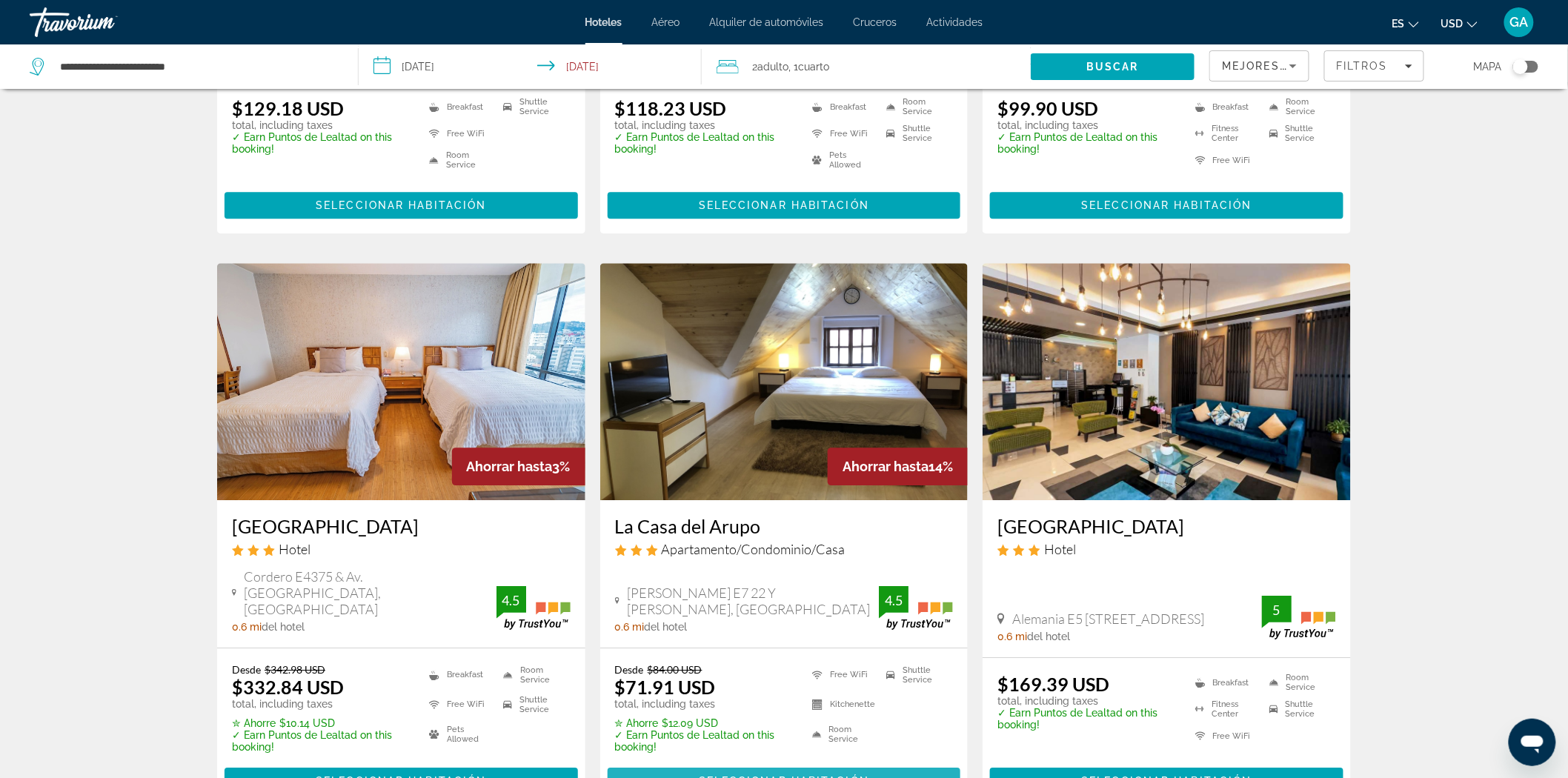
click at [729, 635] on span "Seleccionar habitación" at bounding box center [784, 780] width 170 height 12
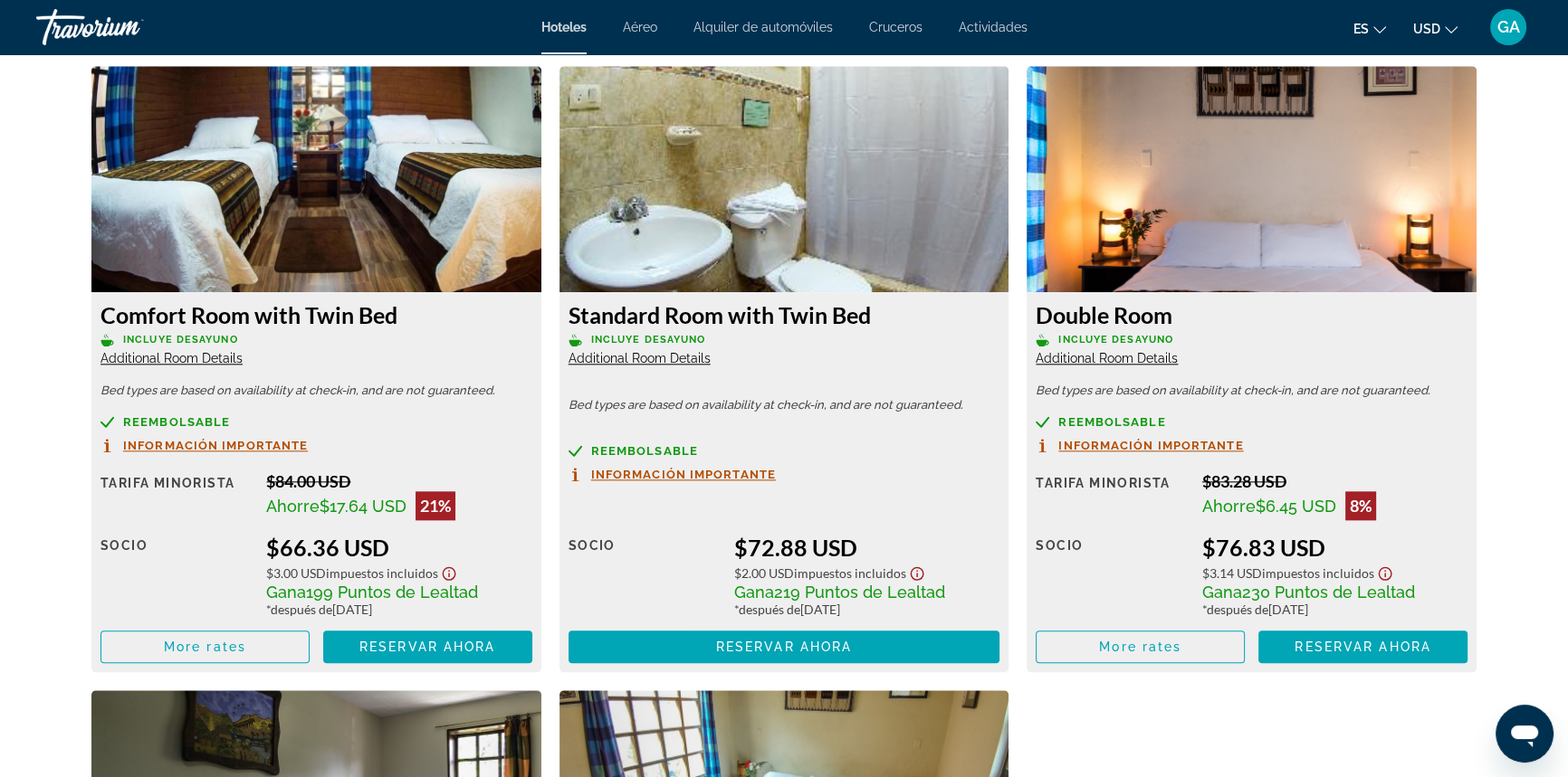
scroll to position [2577, 0]
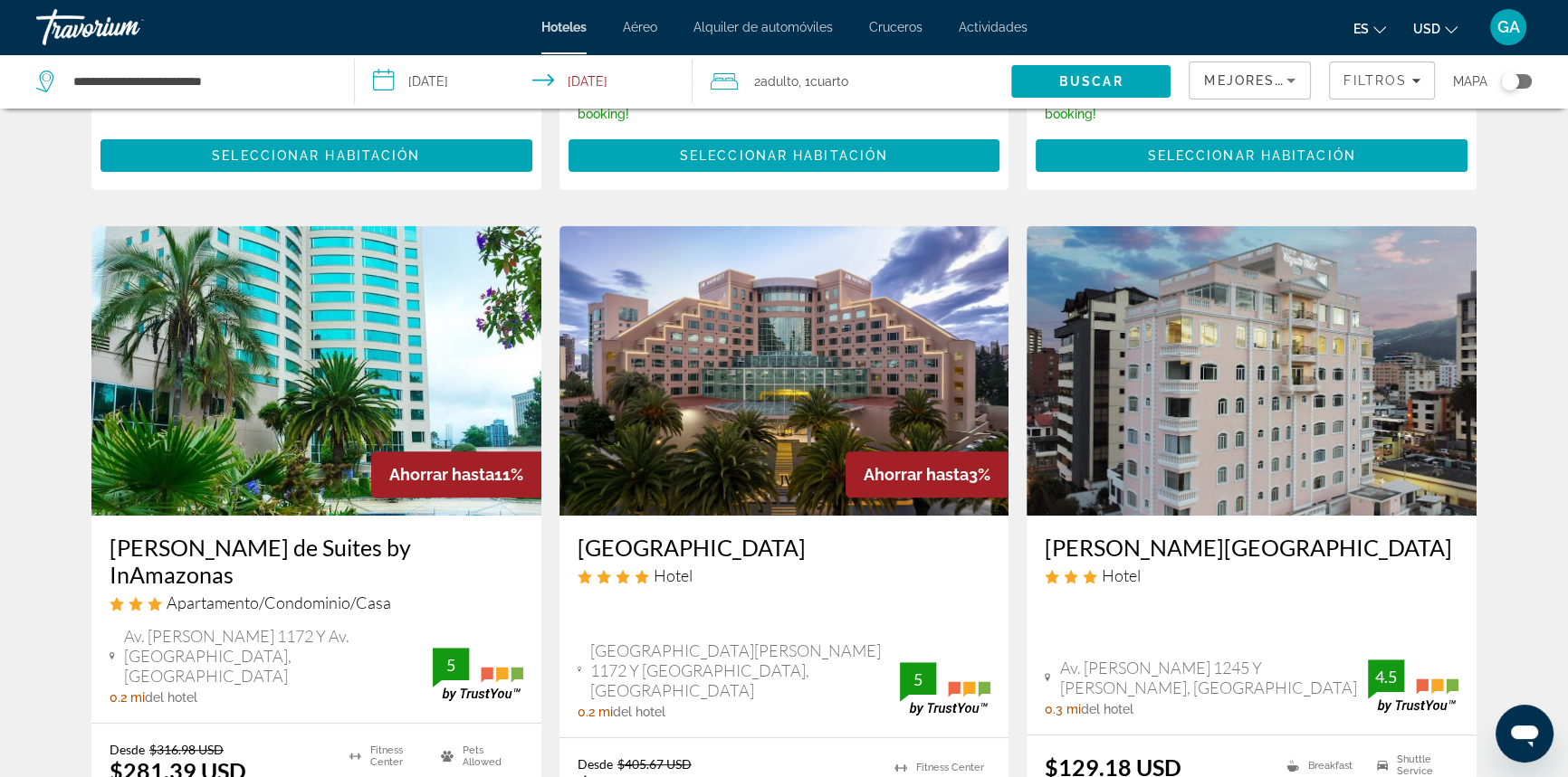
scroll to position [822, 0]
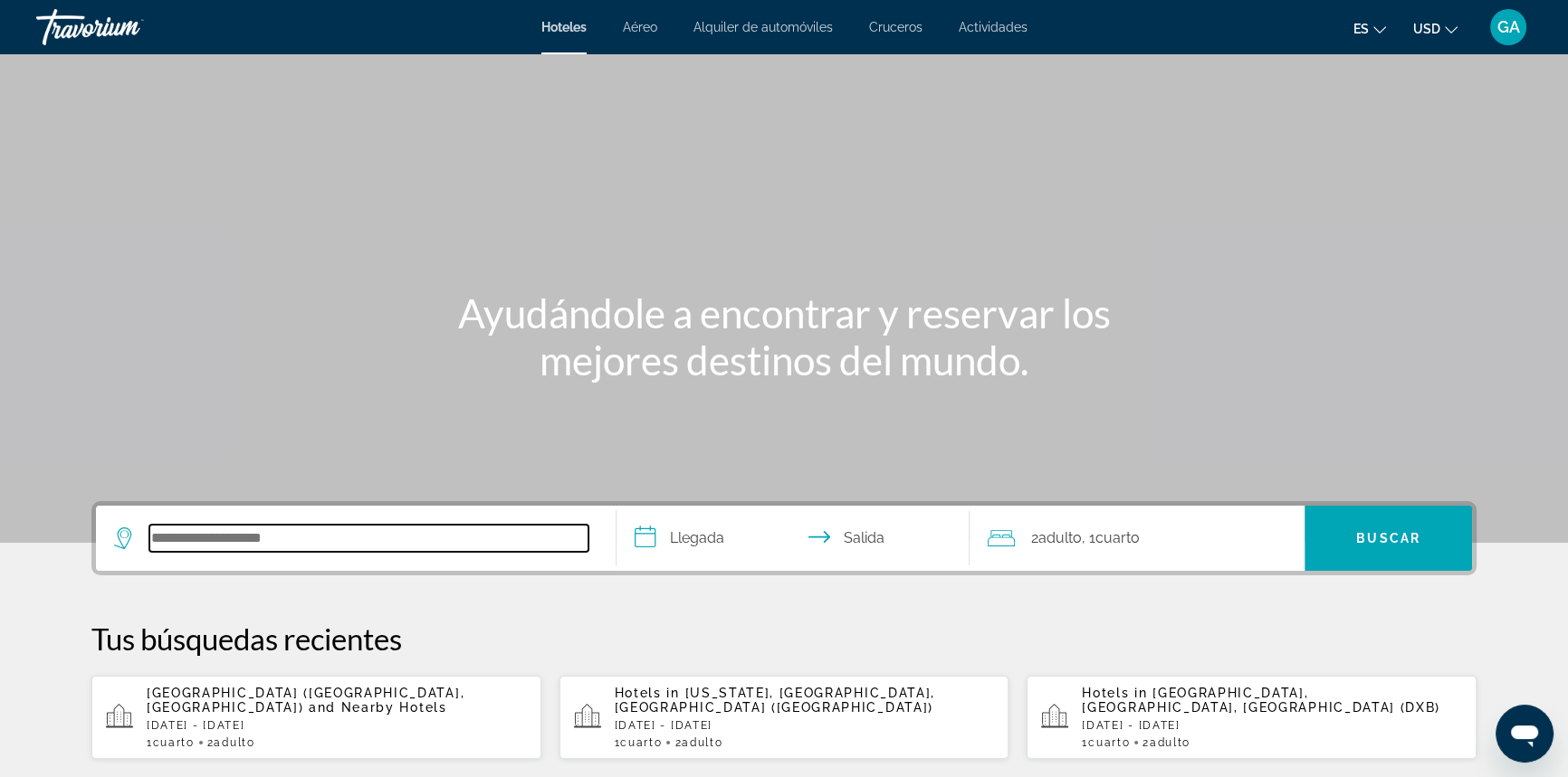
click at [234, 547] on input "Search hotel destination" at bounding box center [369, 538] width 440 height 27
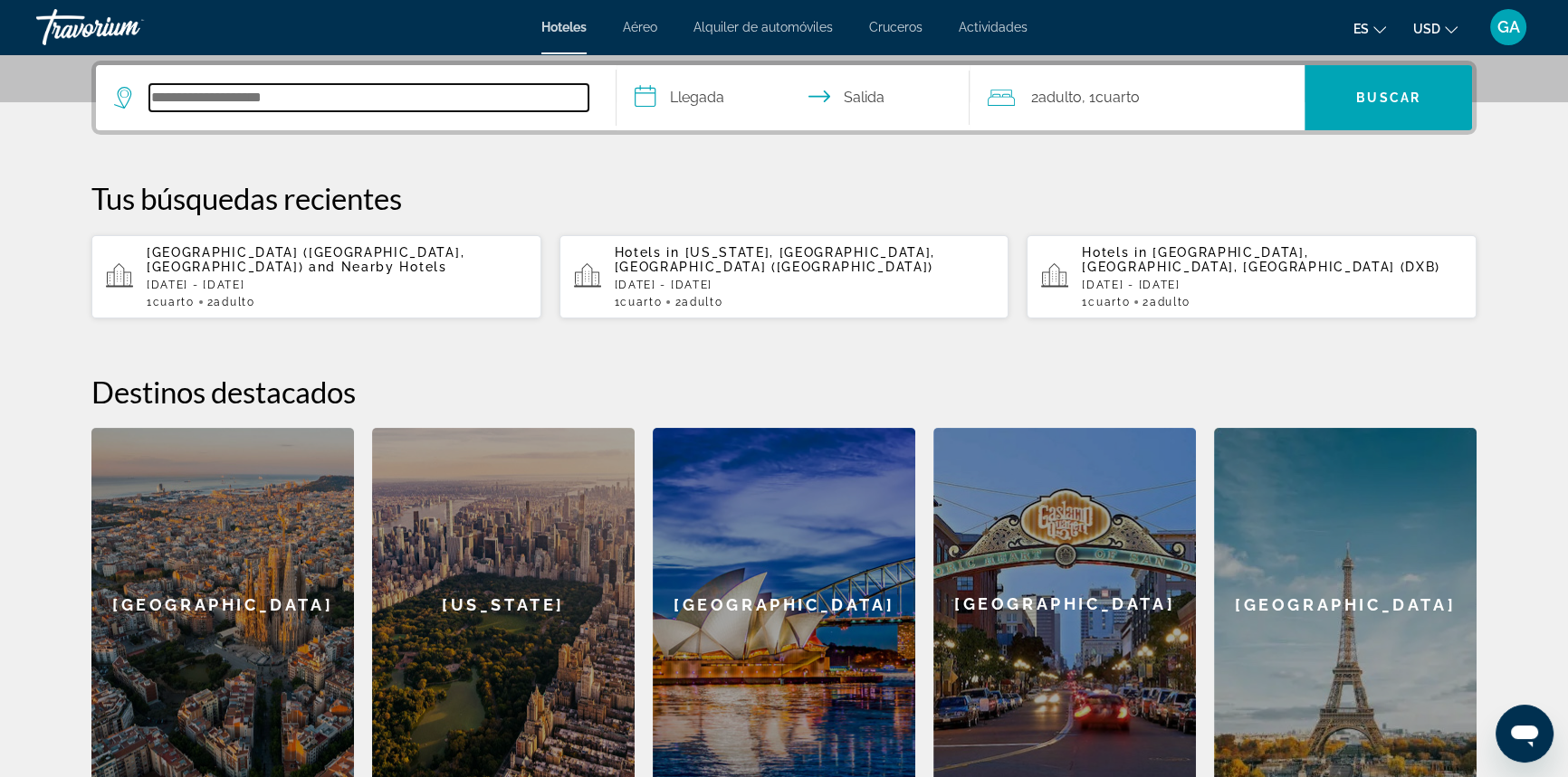
scroll to position [441, 0]
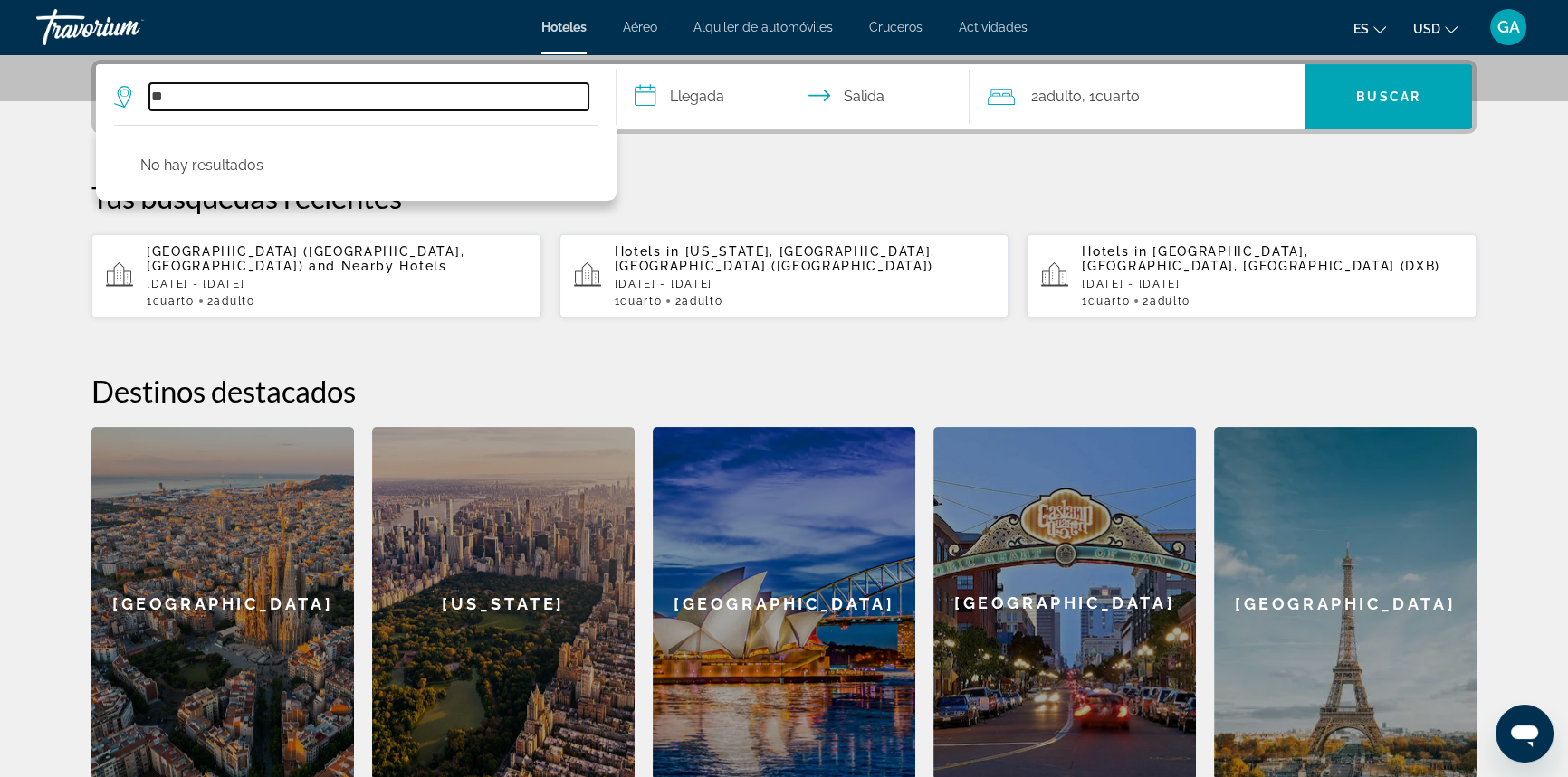
type input "*"
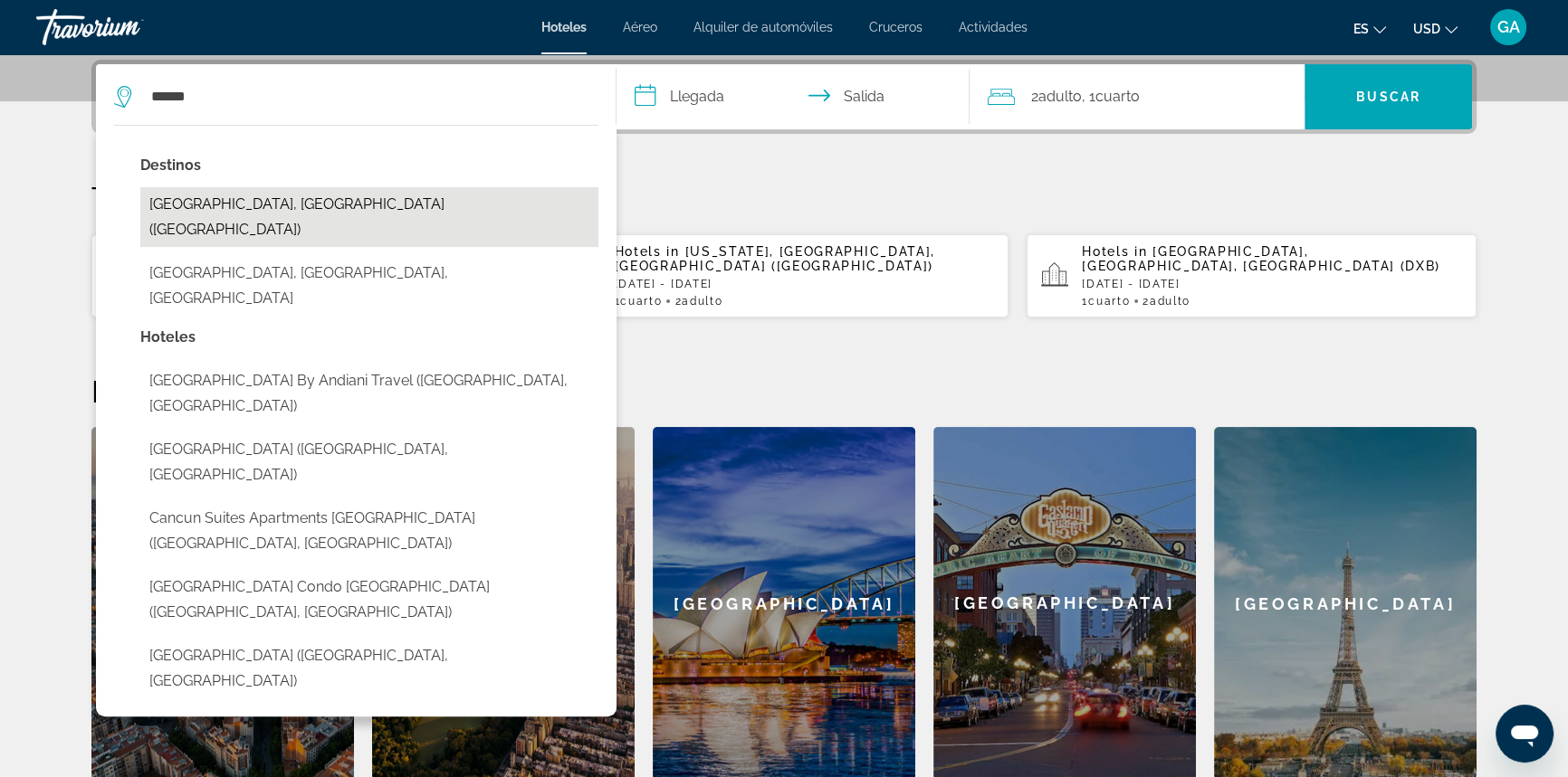
click at [241, 207] on button "[GEOGRAPHIC_DATA], [GEOGRAPHIC_DATA] ([GEOGRAPHIC_DATA])" at bounding box center [369, 216] width 458 height 59
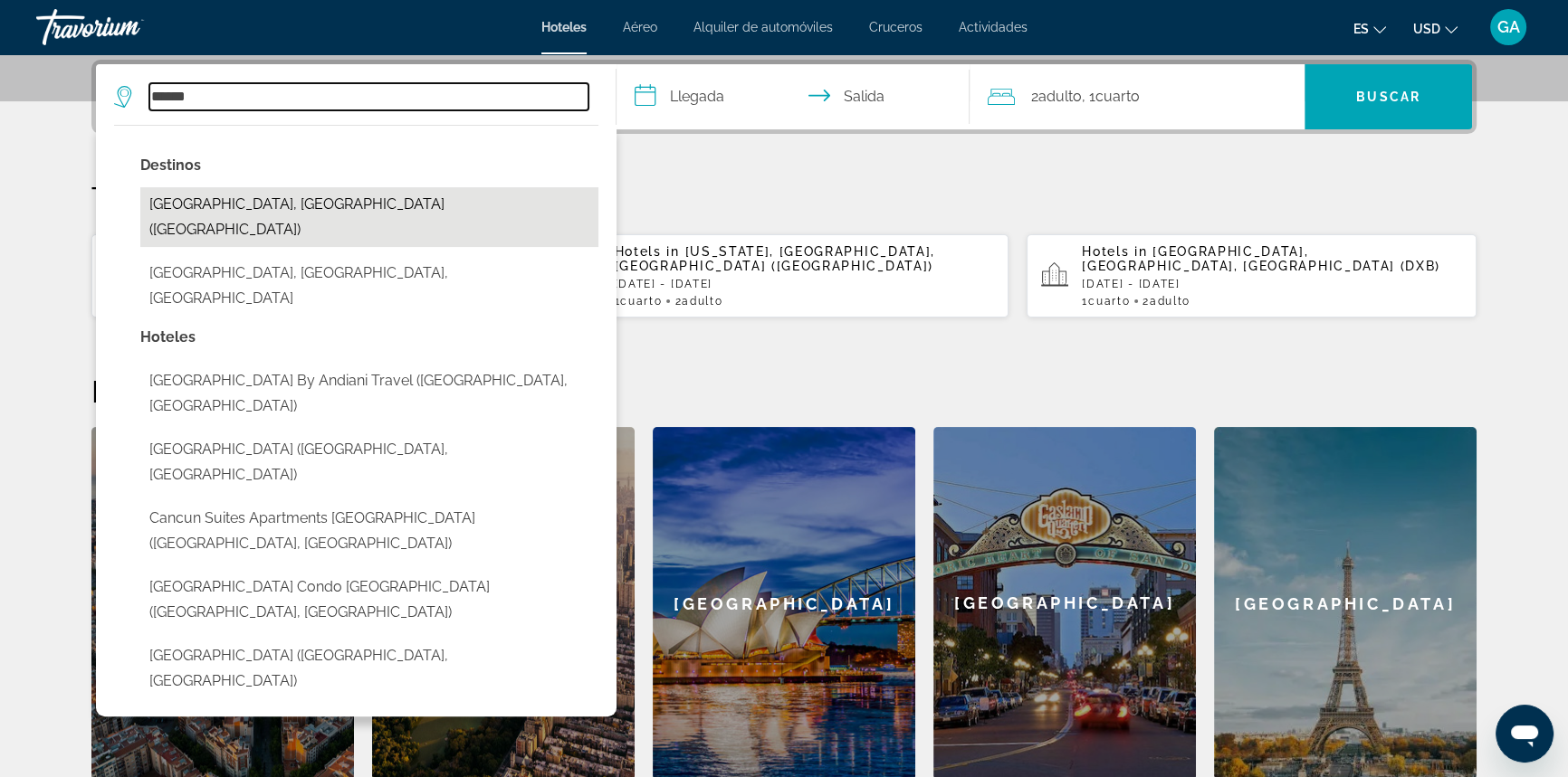
type input "**********"
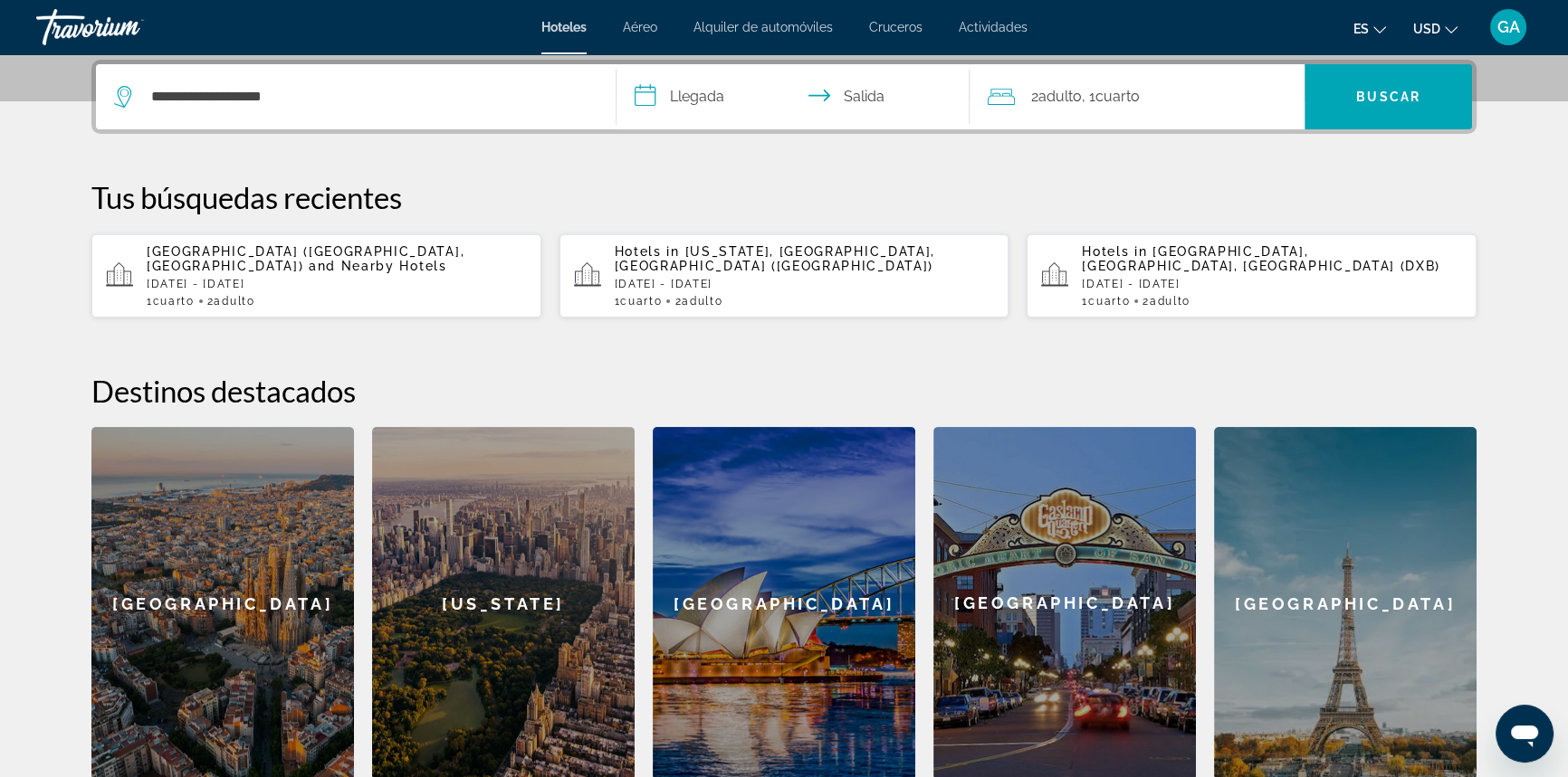
click at [689, 105] on input "**********" at bounding box center [796, 99] width 360 height 71
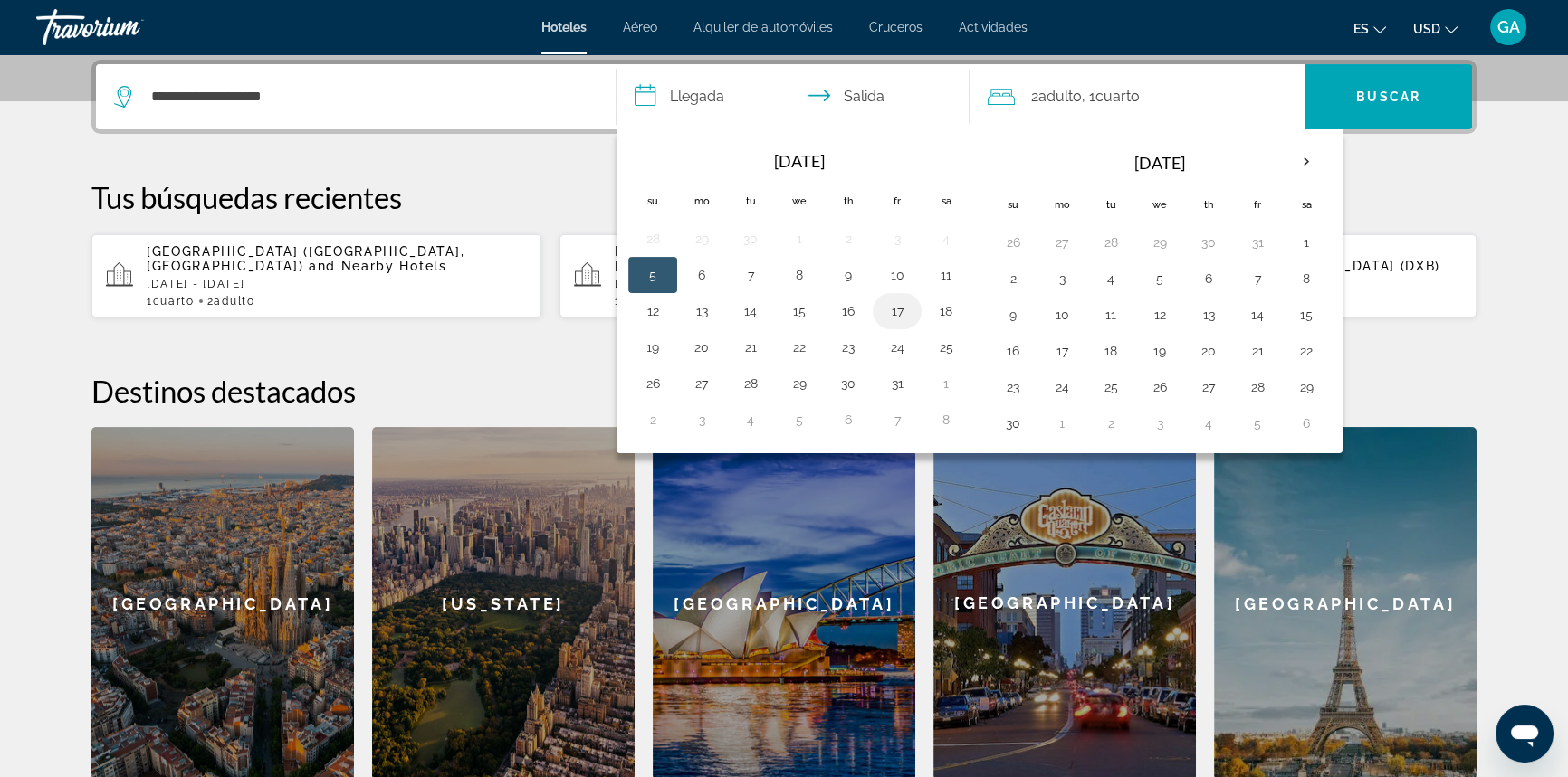
click at [886, 311] on button "17" at bounding box center [897, 310] width 29 height 25
click at [700, 353] on button "20" at bounding box center [701, 347] width 29 height 25
type input "**********"
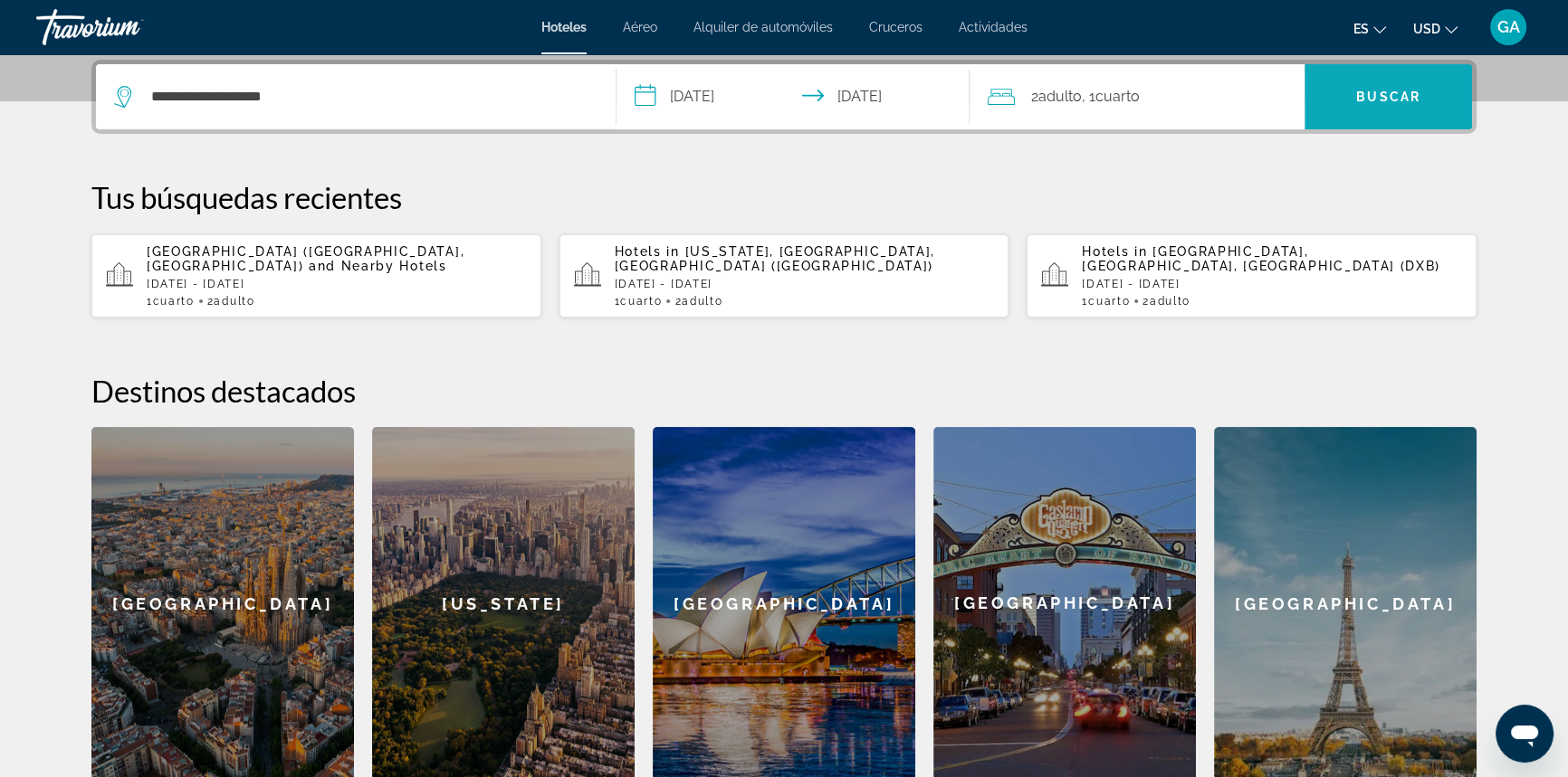
click at [1363, 93] on span "Buscar" at bounding box center [1388, 96] width 64 height 14
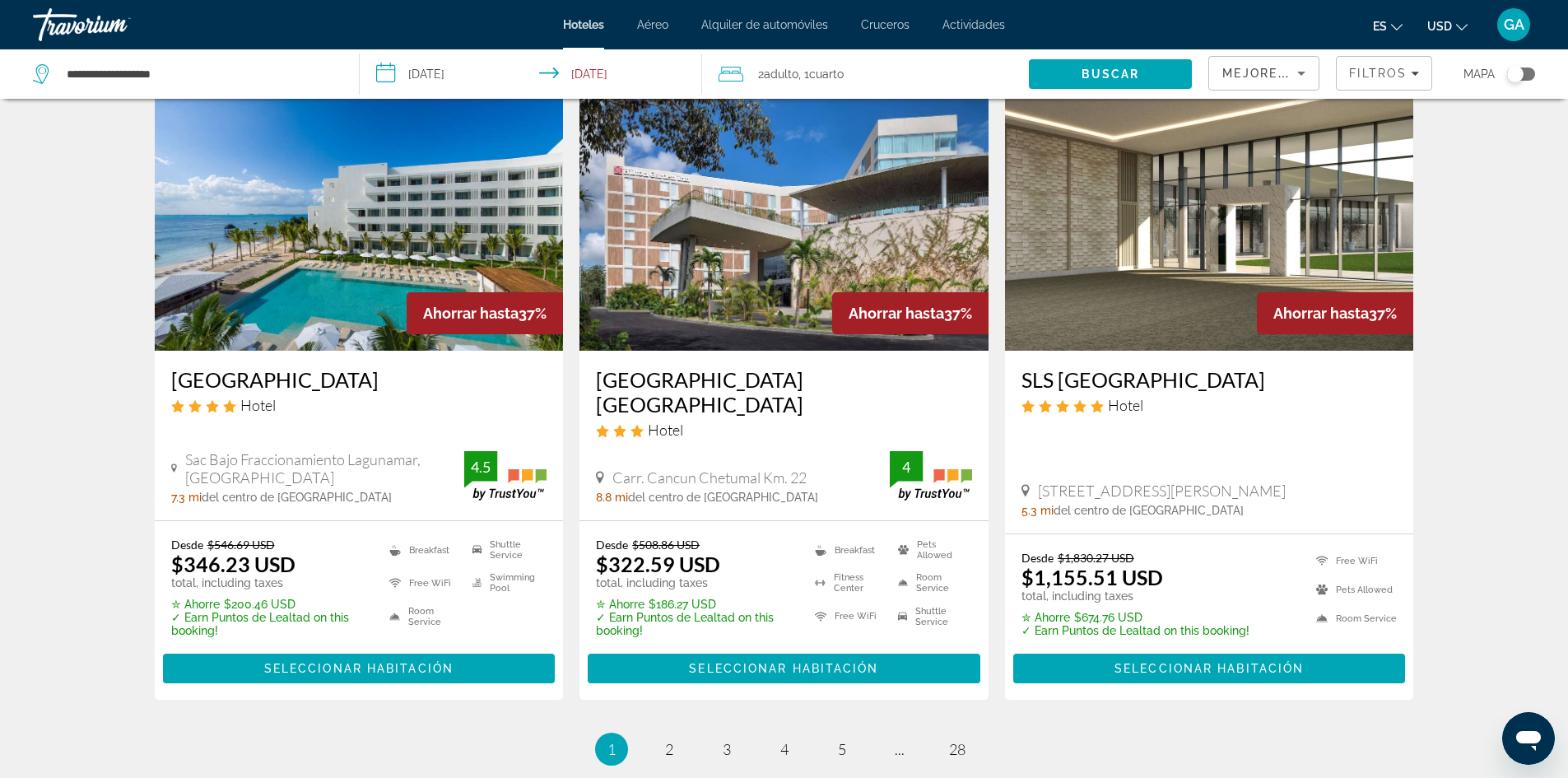
scroll to position [2093, 0]
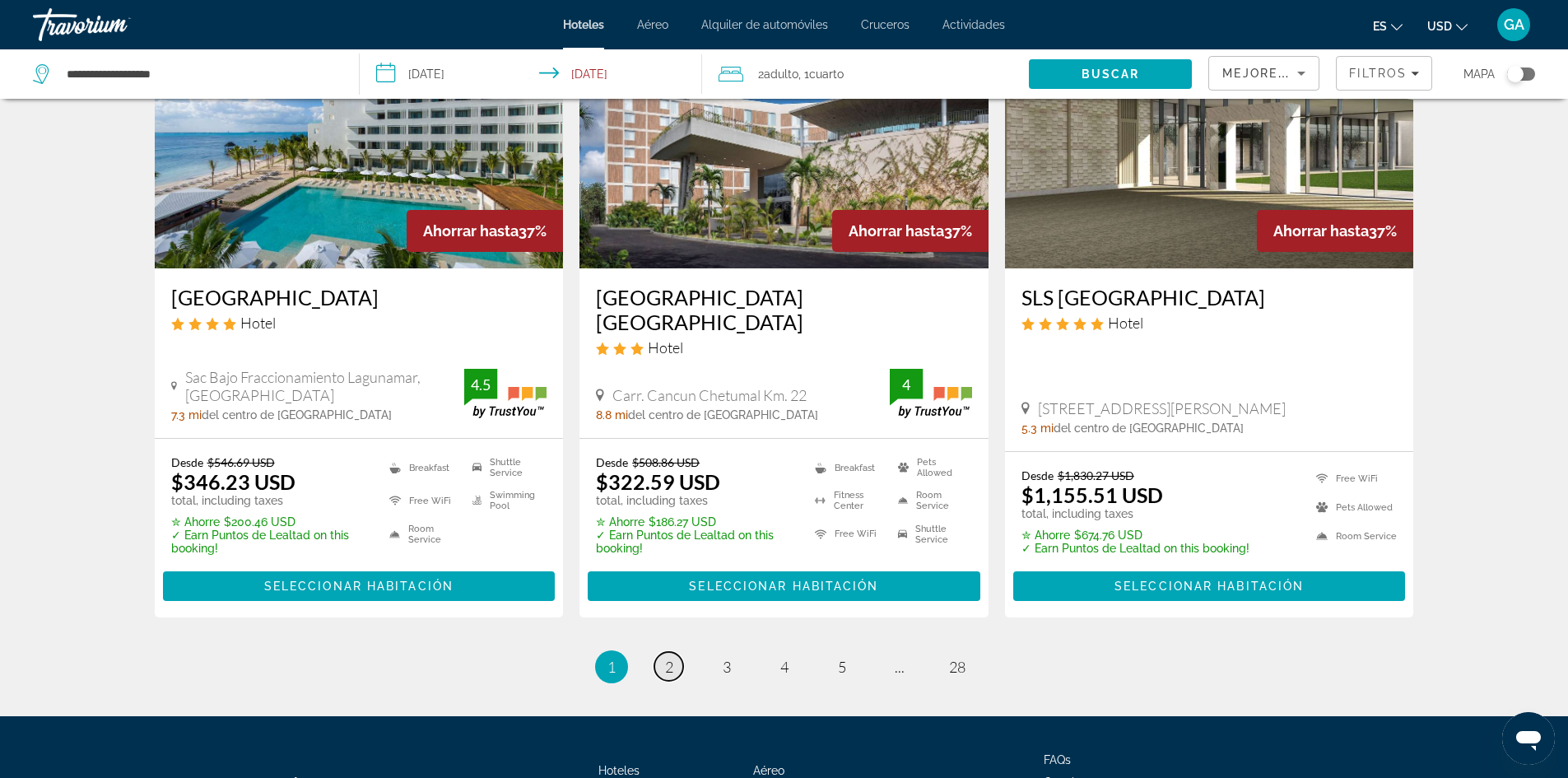
click at [673, 658] on span "2" at bounding box center [669, 667] width 9 height 18
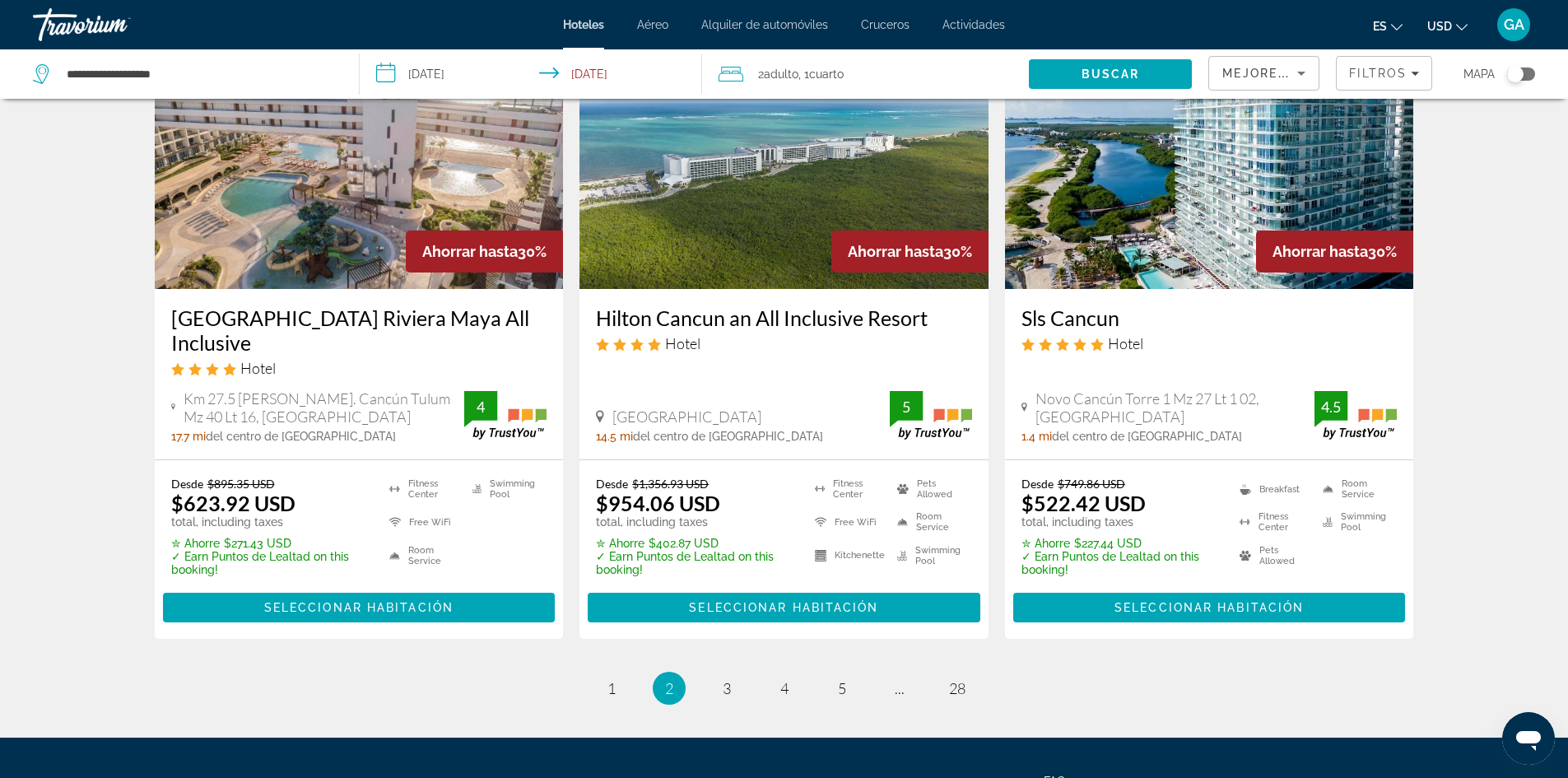
scroll to position [2058, 0]
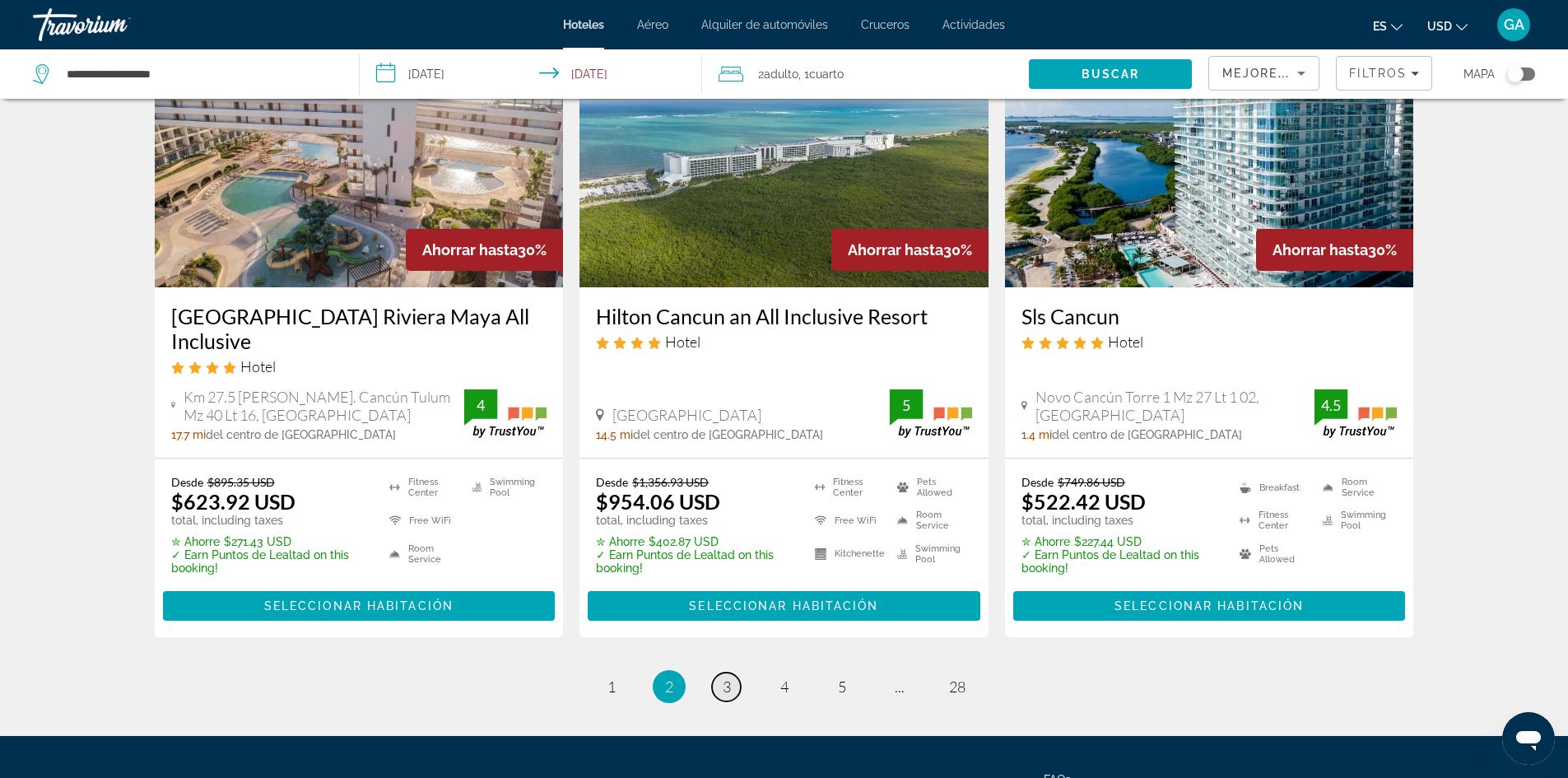
click at [731, 673] on link "page 3" at bounding box center [727, 687] width 29 height 29
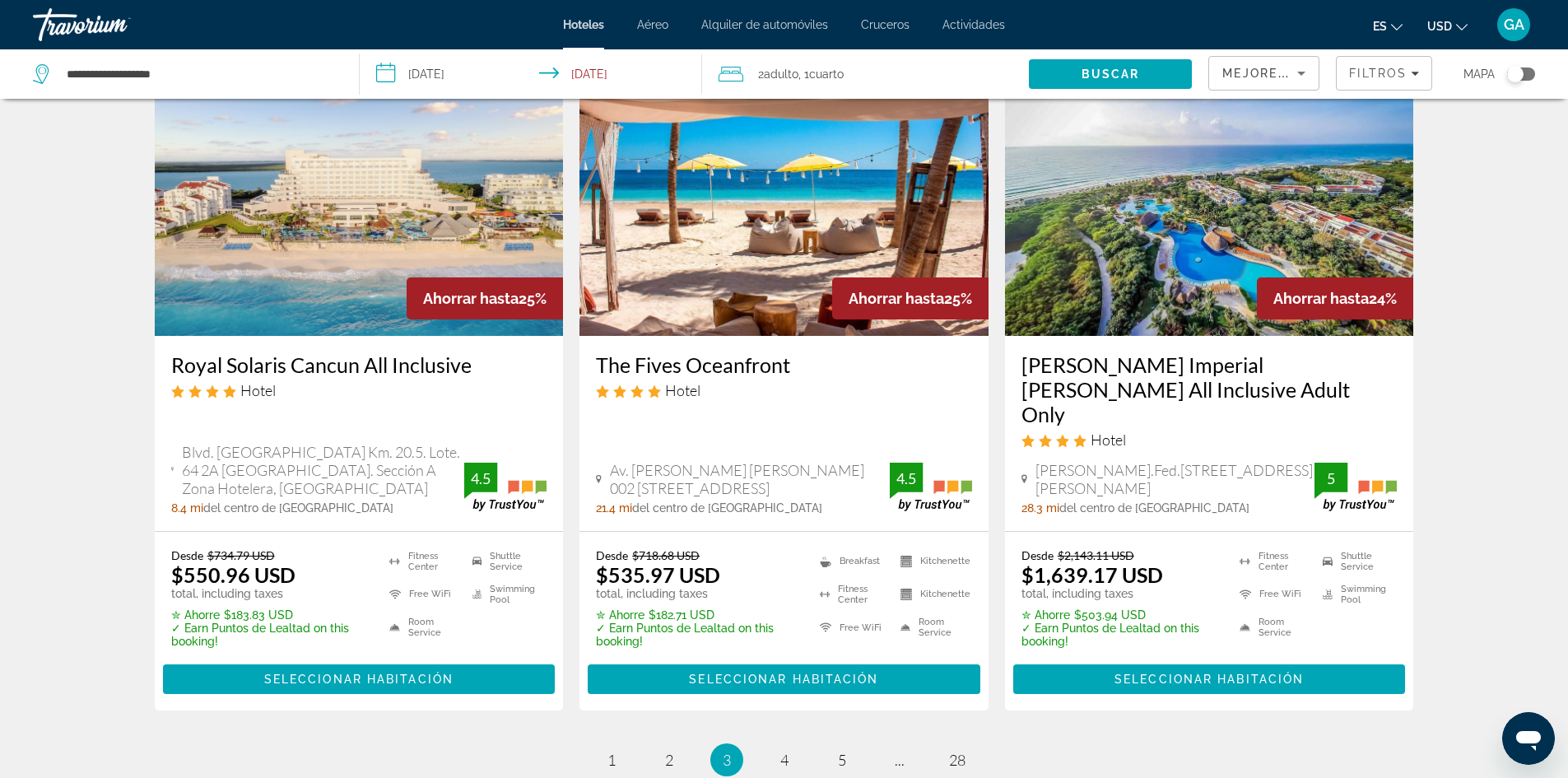
scroll to position [2222, 0]
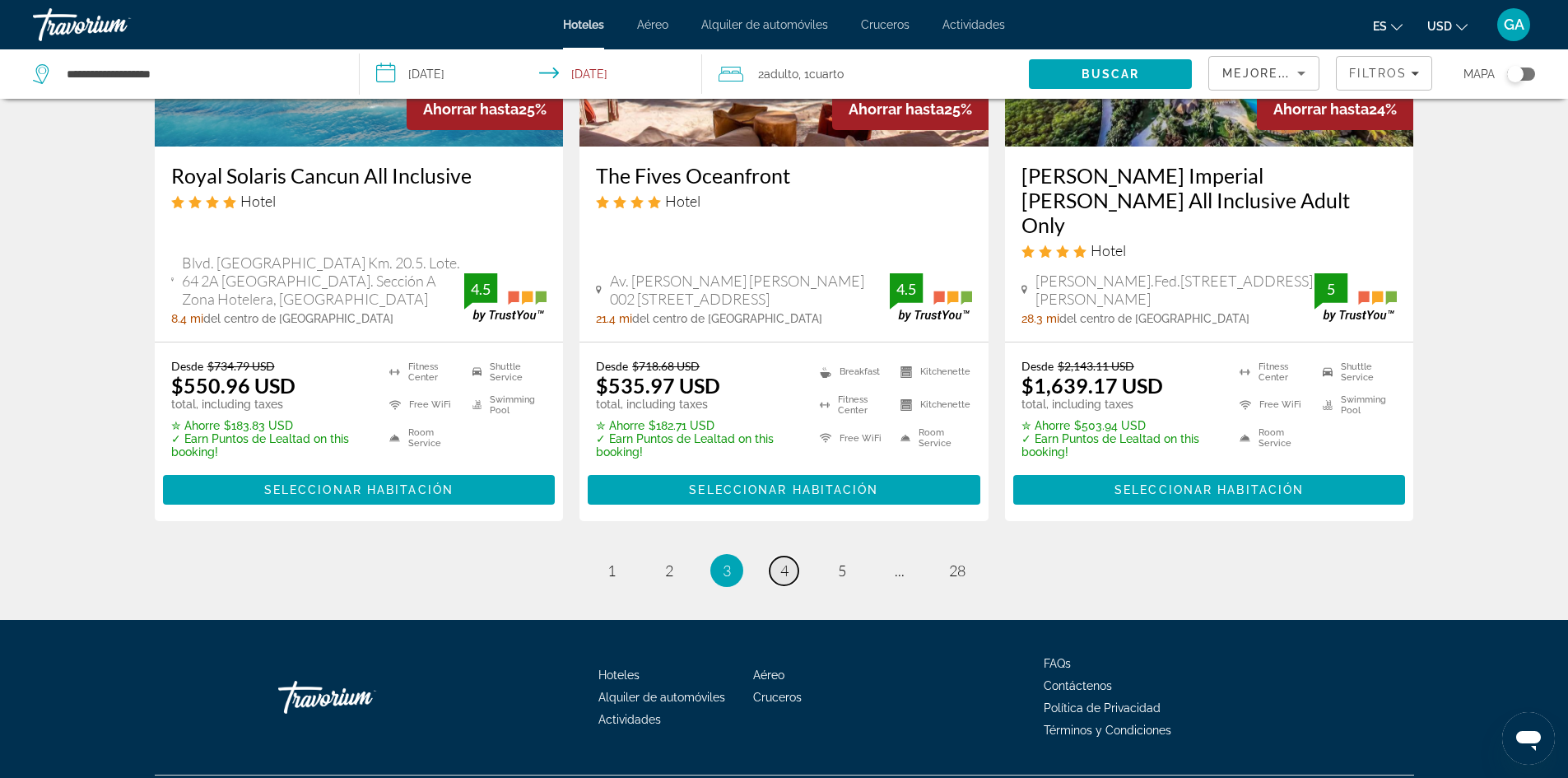
click at [784, 561] on span "4" at bounding box center [785, 570] width 9 height 18
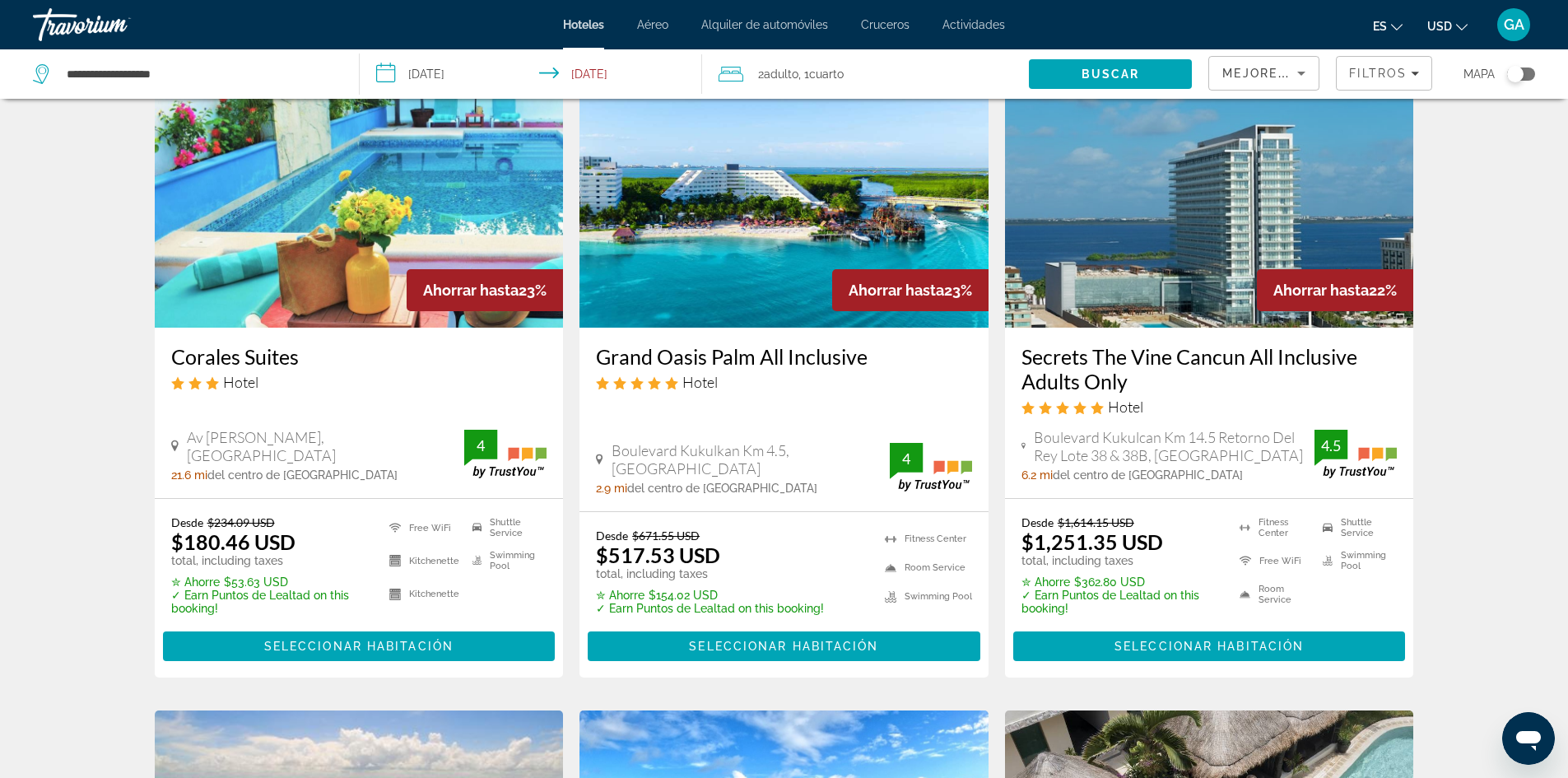
scroll to position [741, 0]
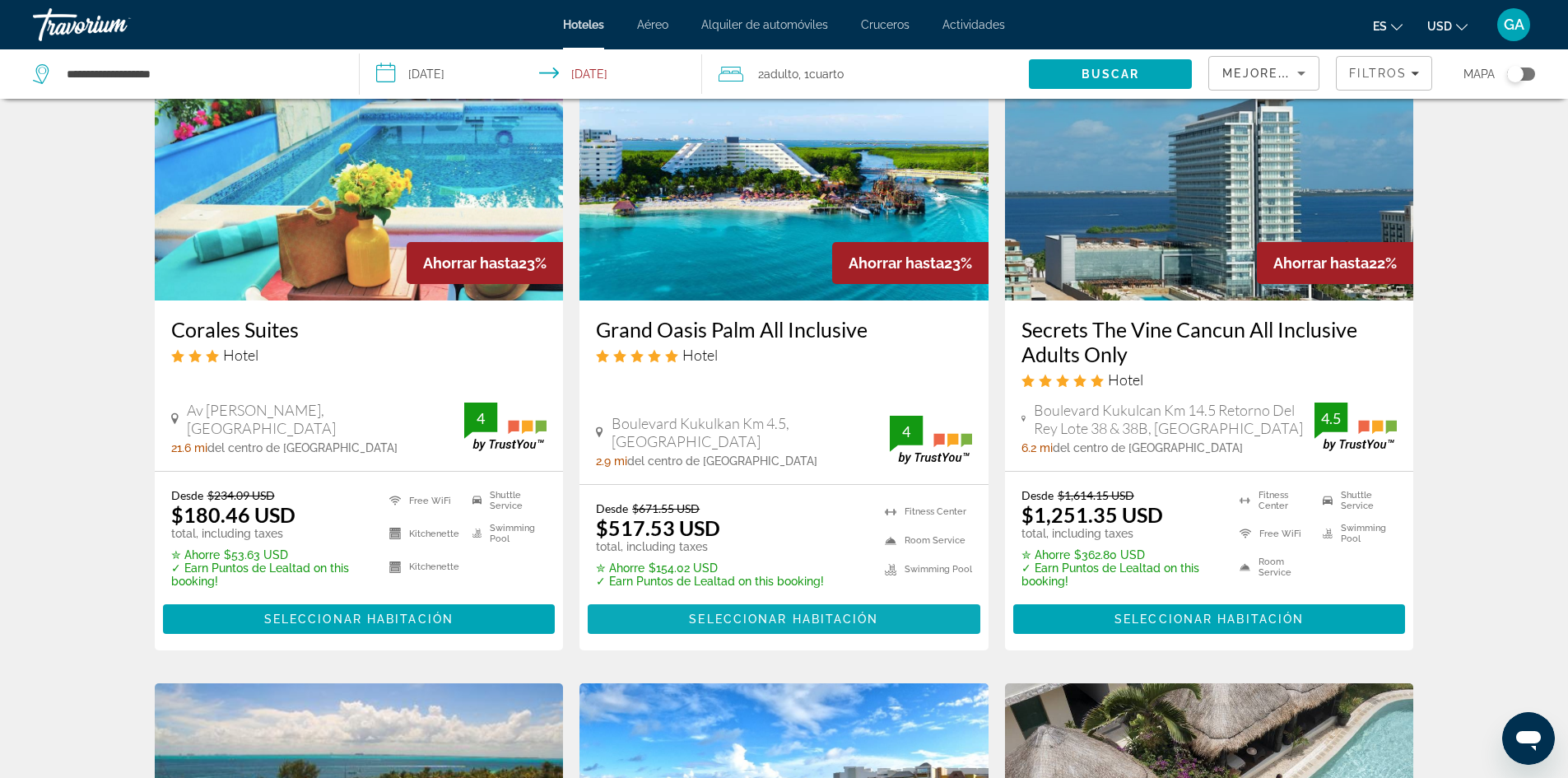
click at [846, 629] on span "Main content" at bounding box center [784, 619] width 393 height 39
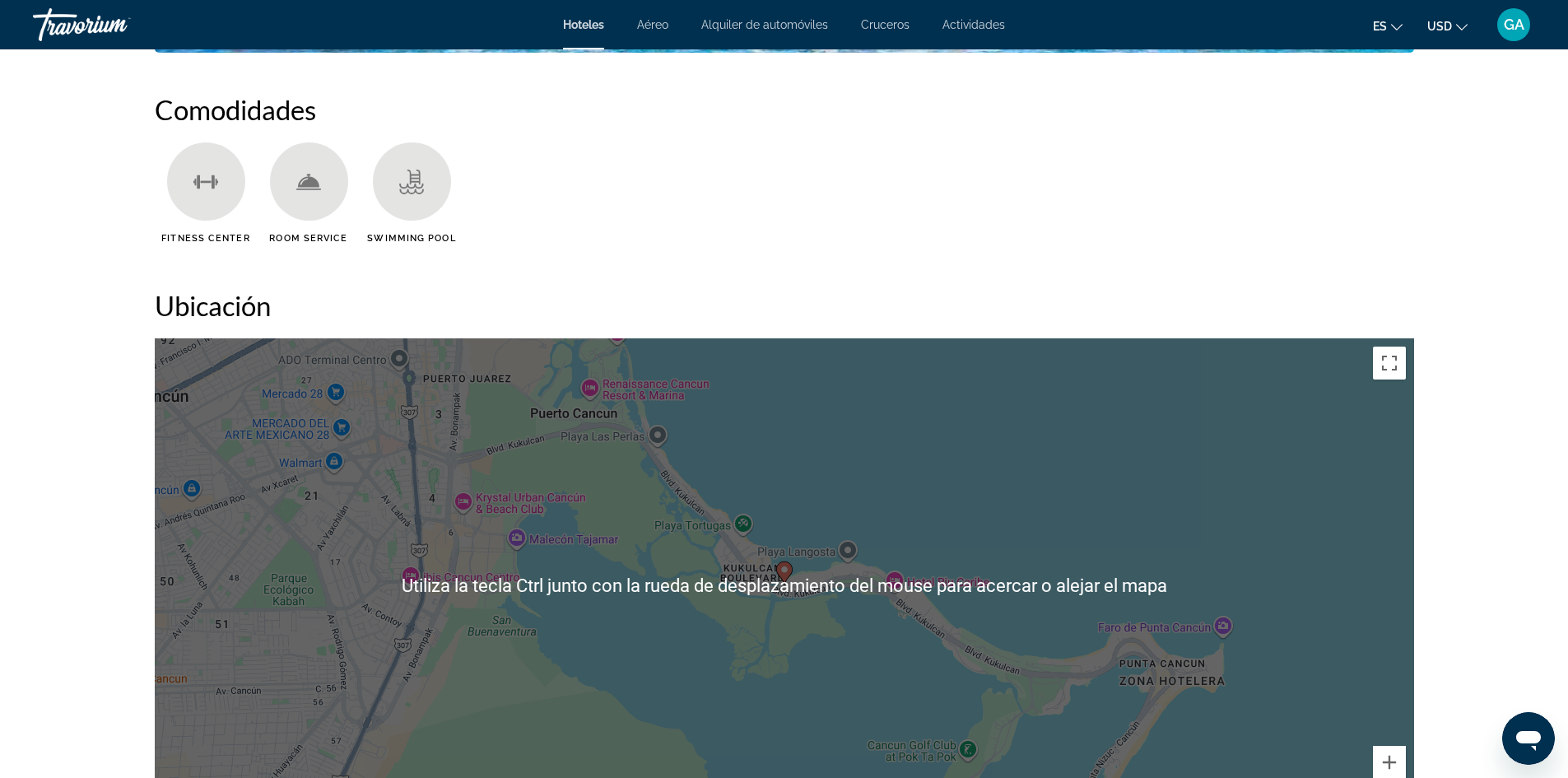
scroll to position [1153, 0]
